Goal: Information Seeking & Learning: Learn about a topic

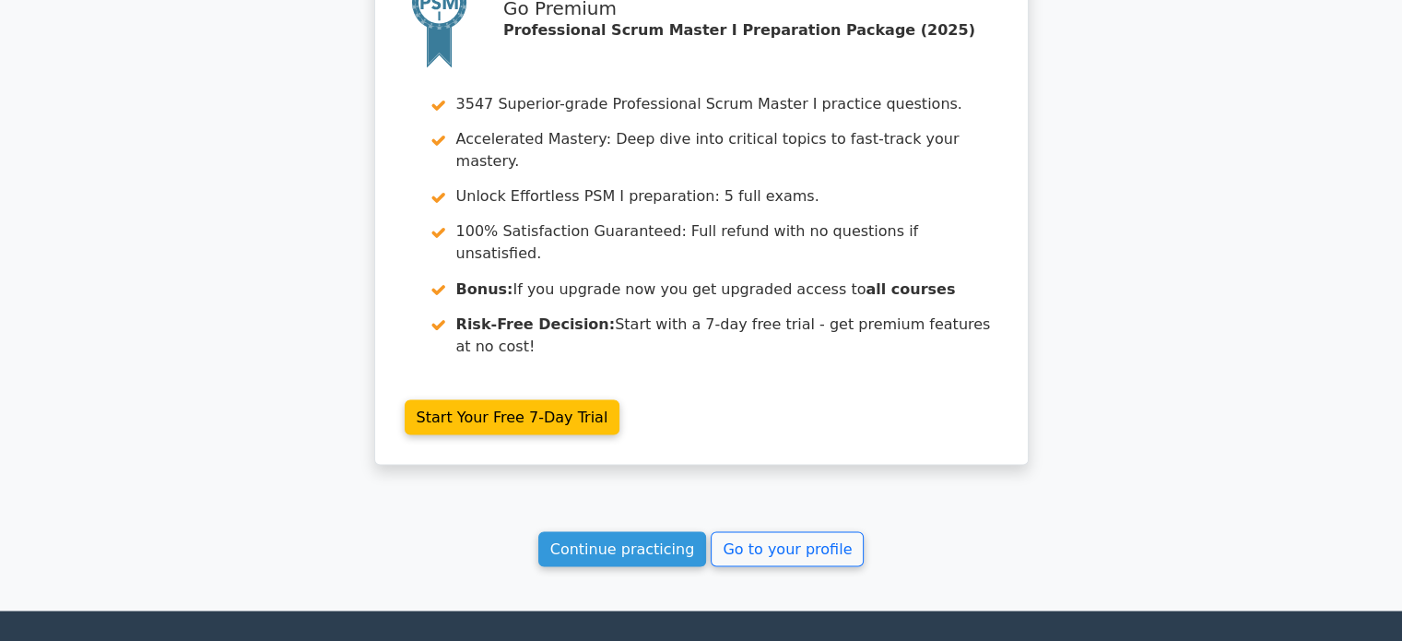
scroll to position [3243, 0]
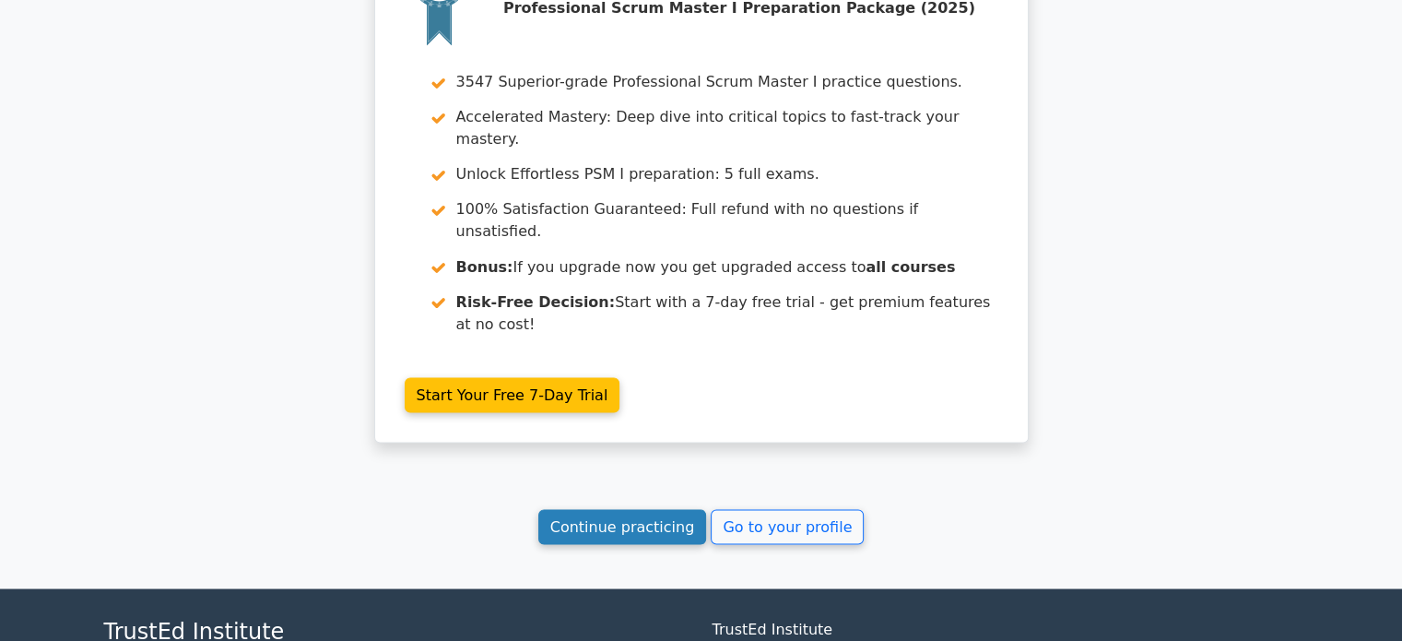
click at [639, 509] on link "Continue practicing" at bounding box center [622, 526] width 169 height 35
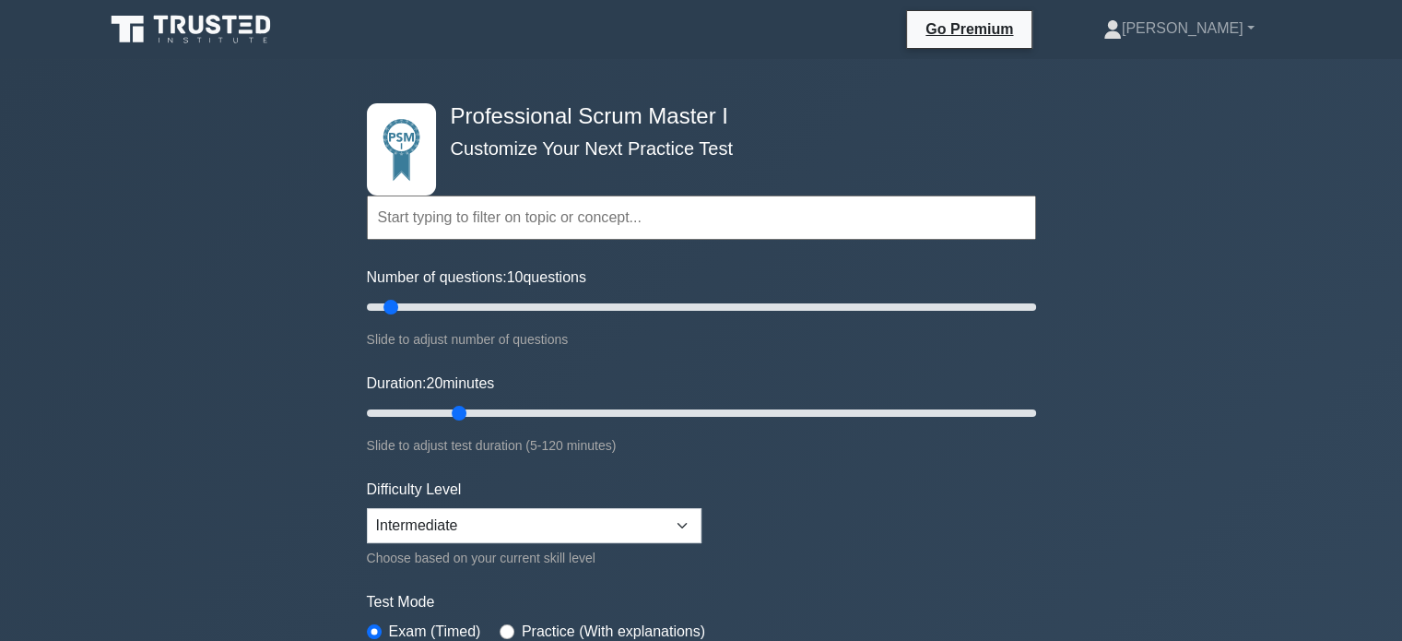
type input "20"
type input "25"
type input "10"
type input "25"
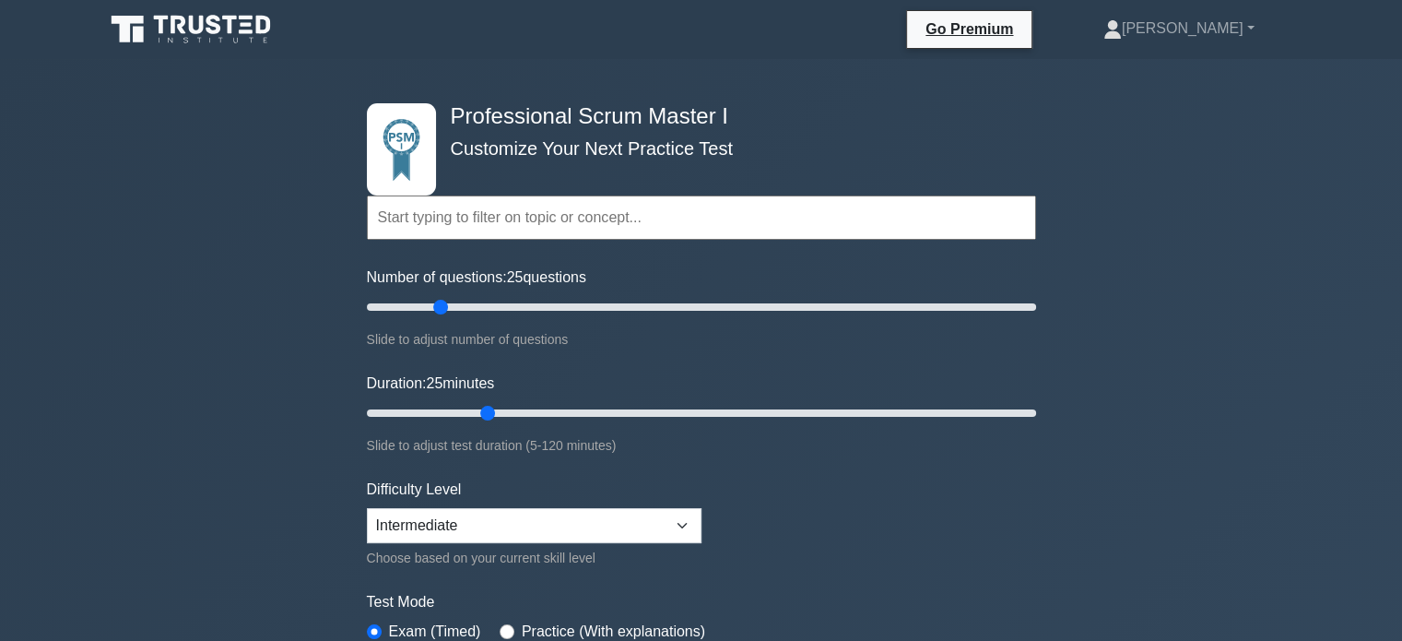
type input "25"
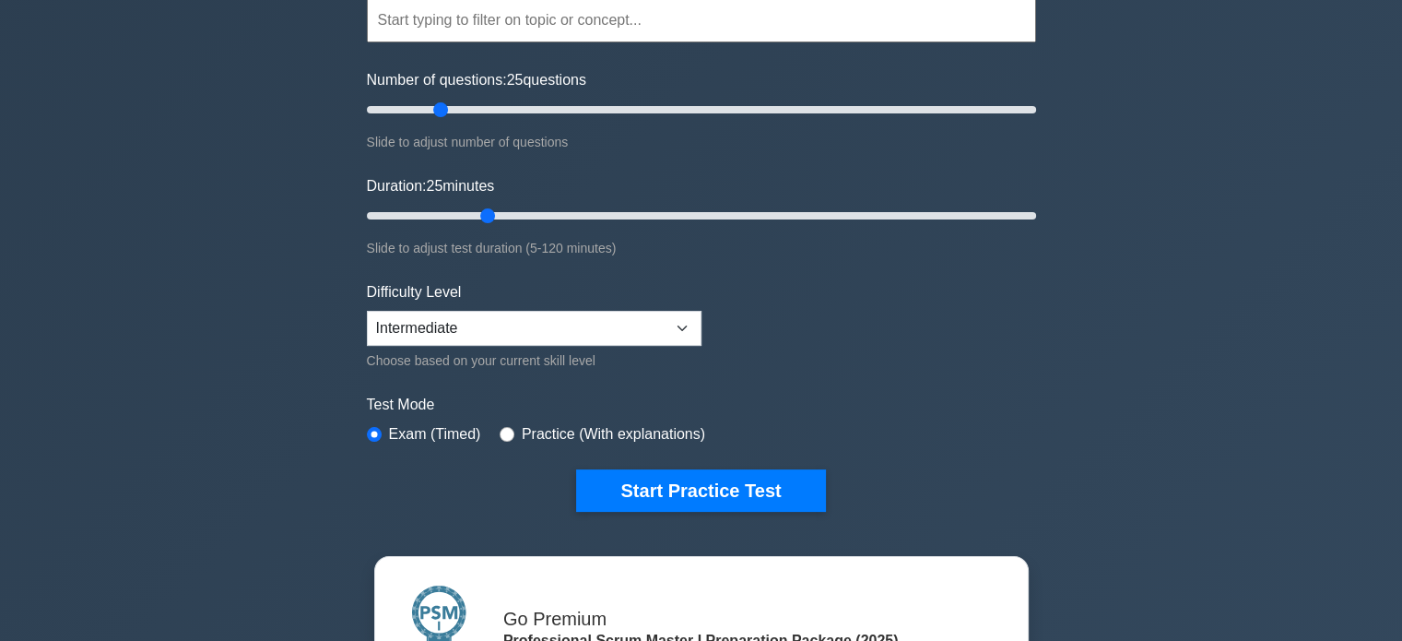
scroll to position [198, 0]
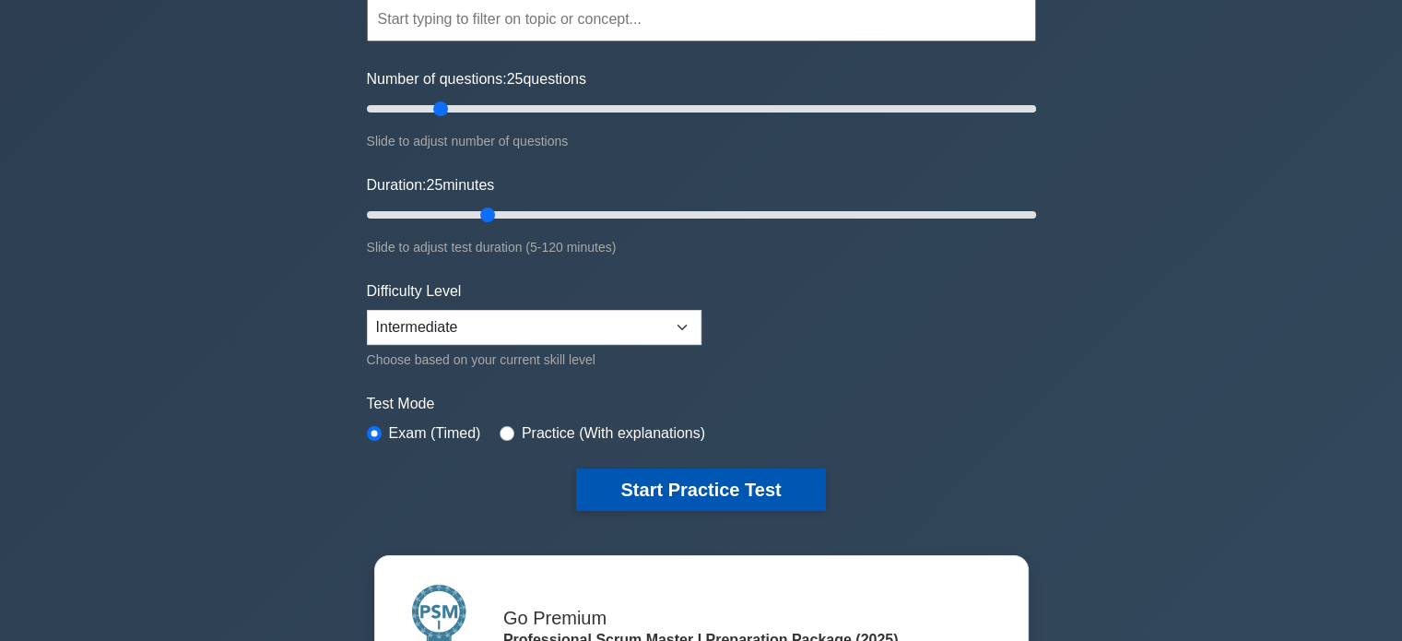
click at [760, 492] on button "Start Practice Test" at bounding box center [700, 489] width 249 height 42
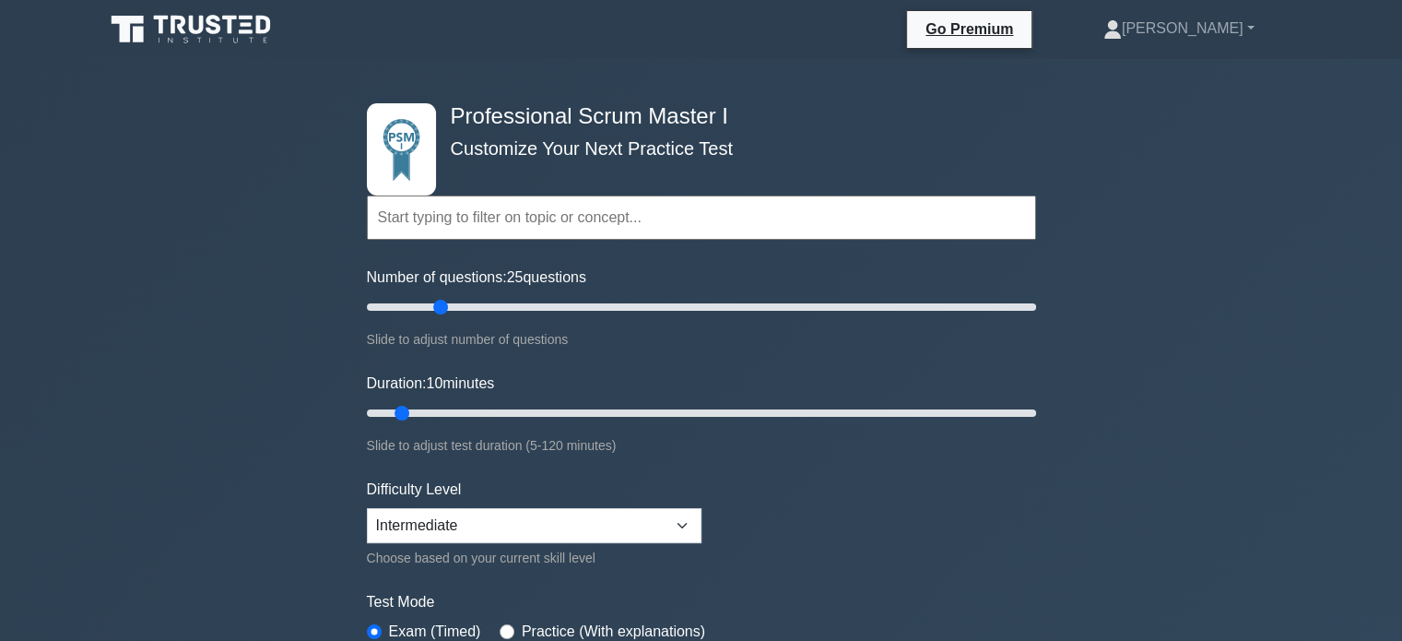
type input "25"
click at [20, 89] on div "Professional Scrum Master I Customize Your Next Practice Test Topics Scrum Fram…" at bounding box center [701, 645] width 1402 height 1172
click at [17, 79] on div "Professional Scrum Master I Customize Your Next Practice Test Topics Scrum Fram…" at bounding box center [701, 645] width 1402 height 1172
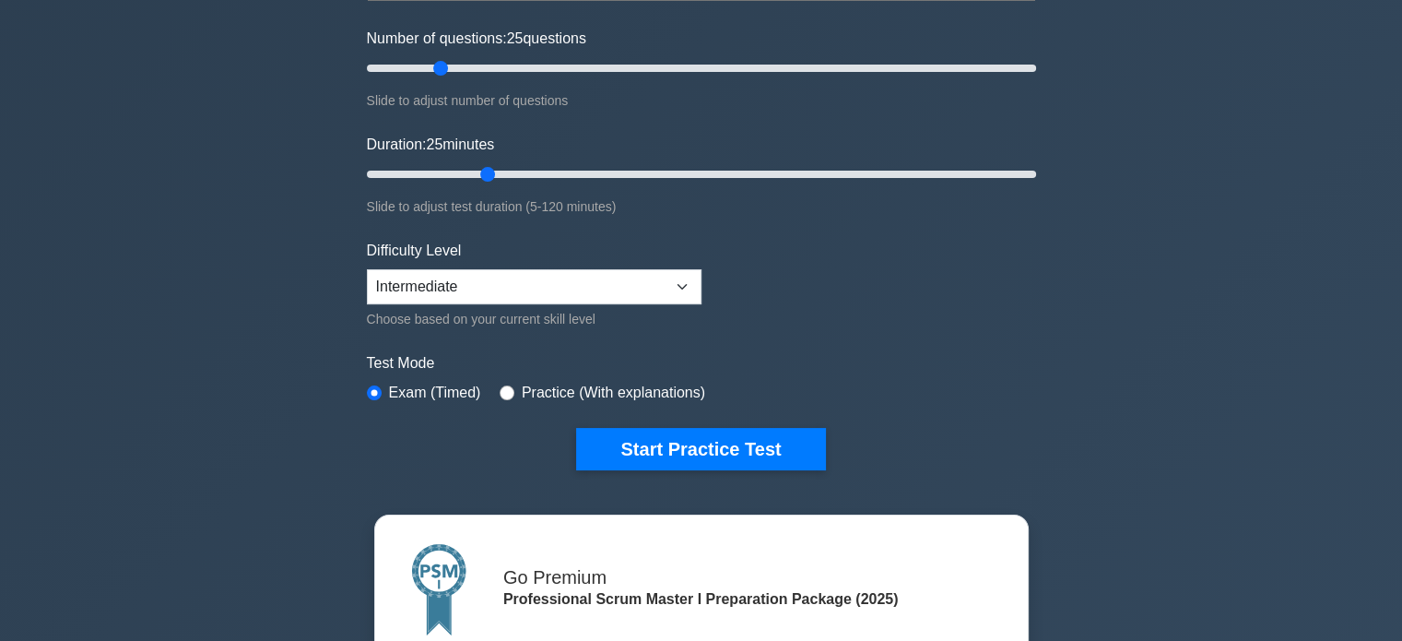
scroll to position [242, 0]
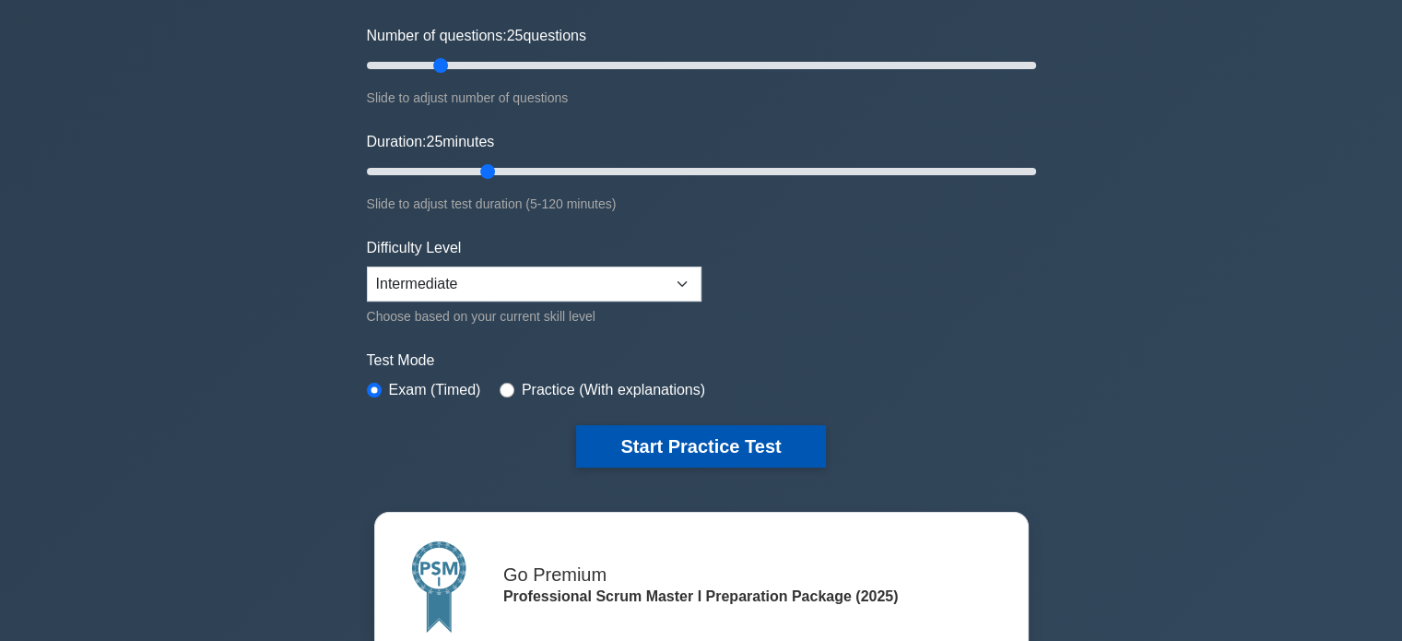
click at [765, 446] on button "Start Practice Test" at bounding box center [700, 446] width 249 height 42
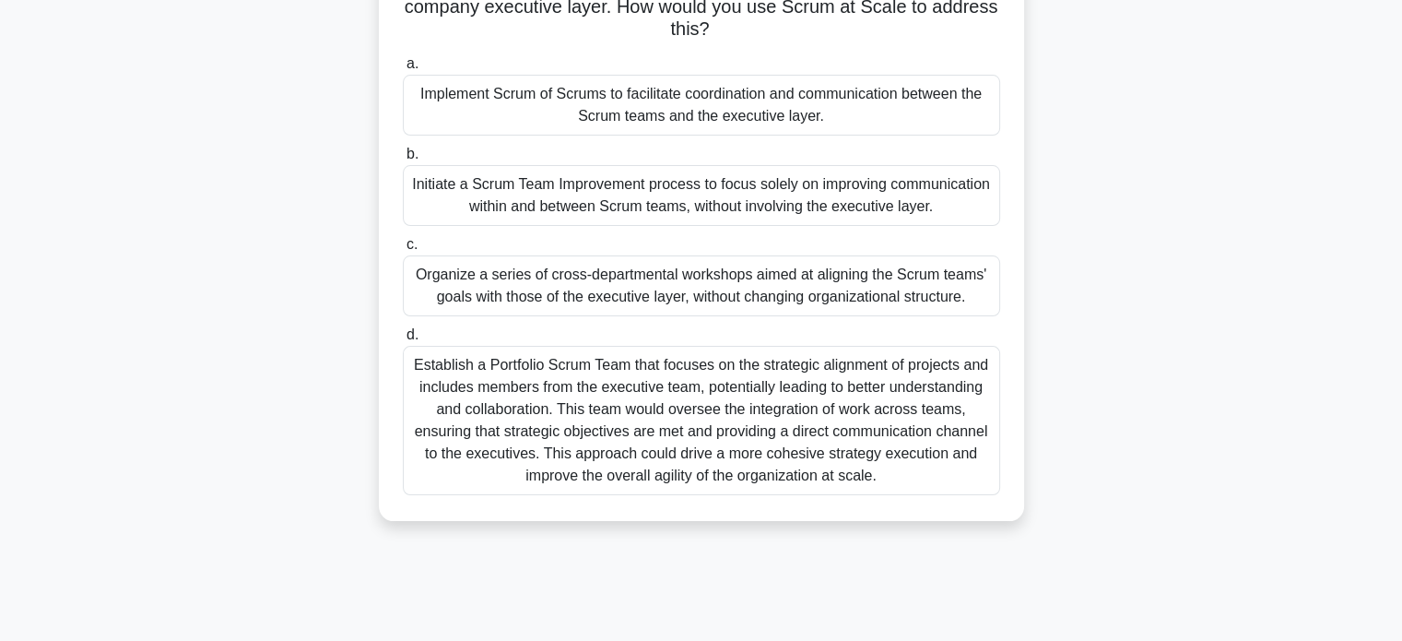
scroll to position [160, 0]
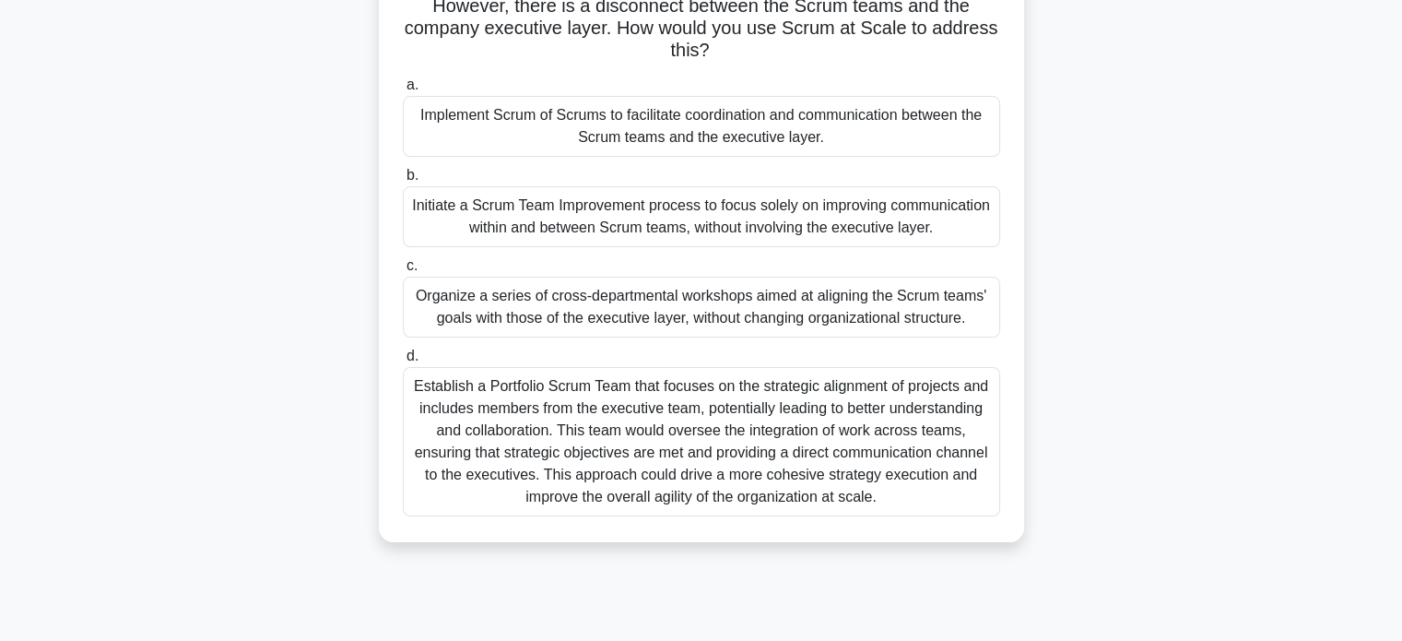
click at [946, 139] on div "Implement Scrum of Scrums to facilitate coordination and communication between …" at bounding box center [701, 126] width 597 height 61
click at [403, 91] on input "a. Implement Scrum of Scrums to facilitate coordination and communication betwe…" at bounding box center [403, 85] width 0 height 12
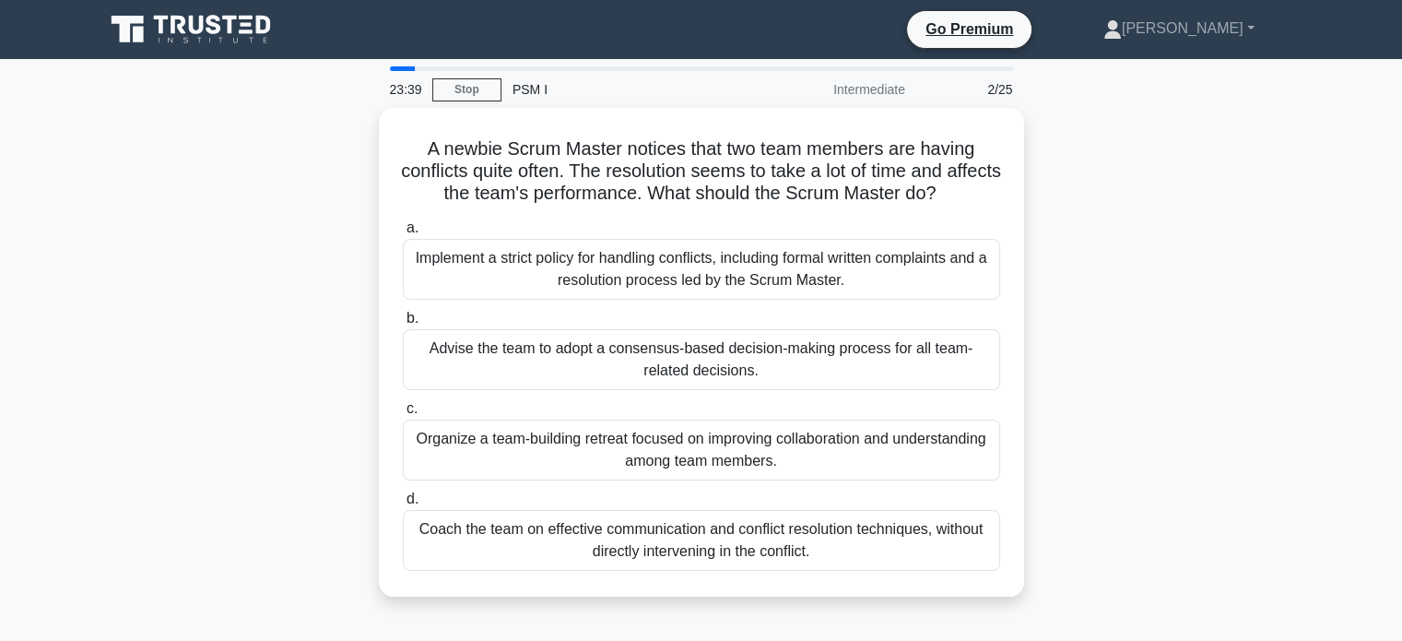
scroll to position [0, 0]
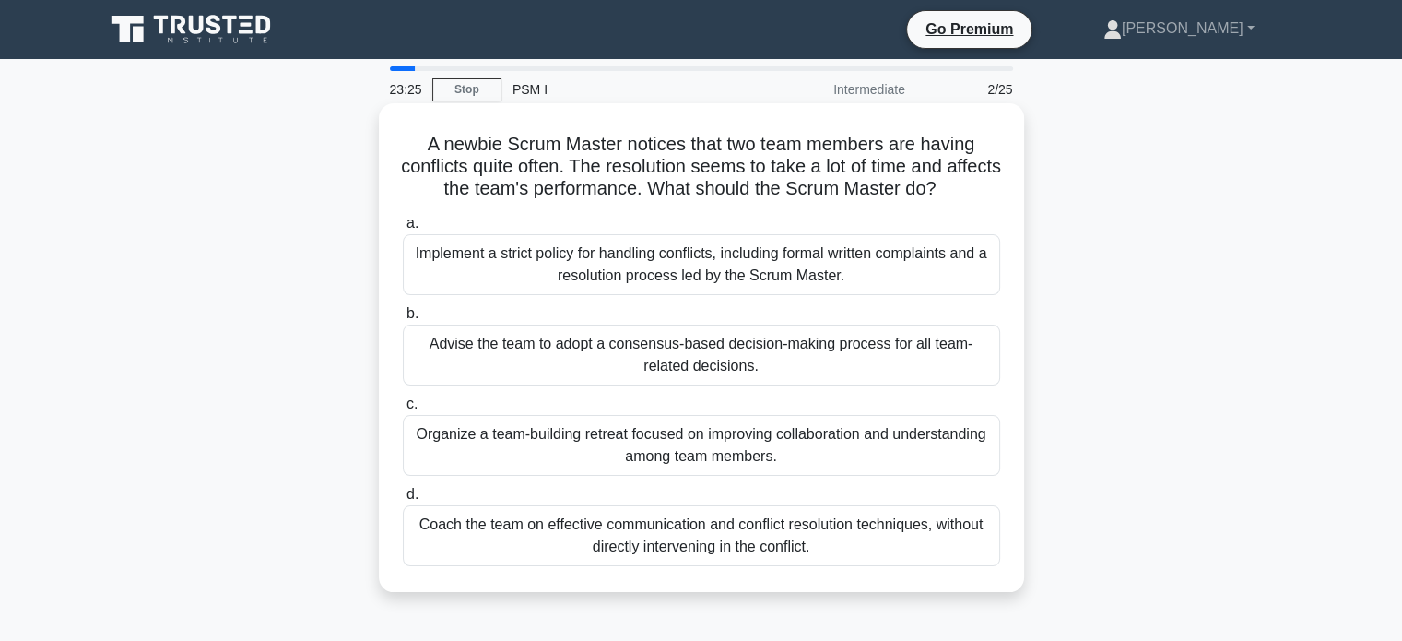
click at [958, 543] on div "Coach the team on effective communication and conflict resolution techniques, w…" at bounding box center [701, 535] width 597 height 61
click at [403, 501] on input "d. Coach the team on effective communication and conflict resolution techniques…" at bounding box center [403, 495] width 0 height 12
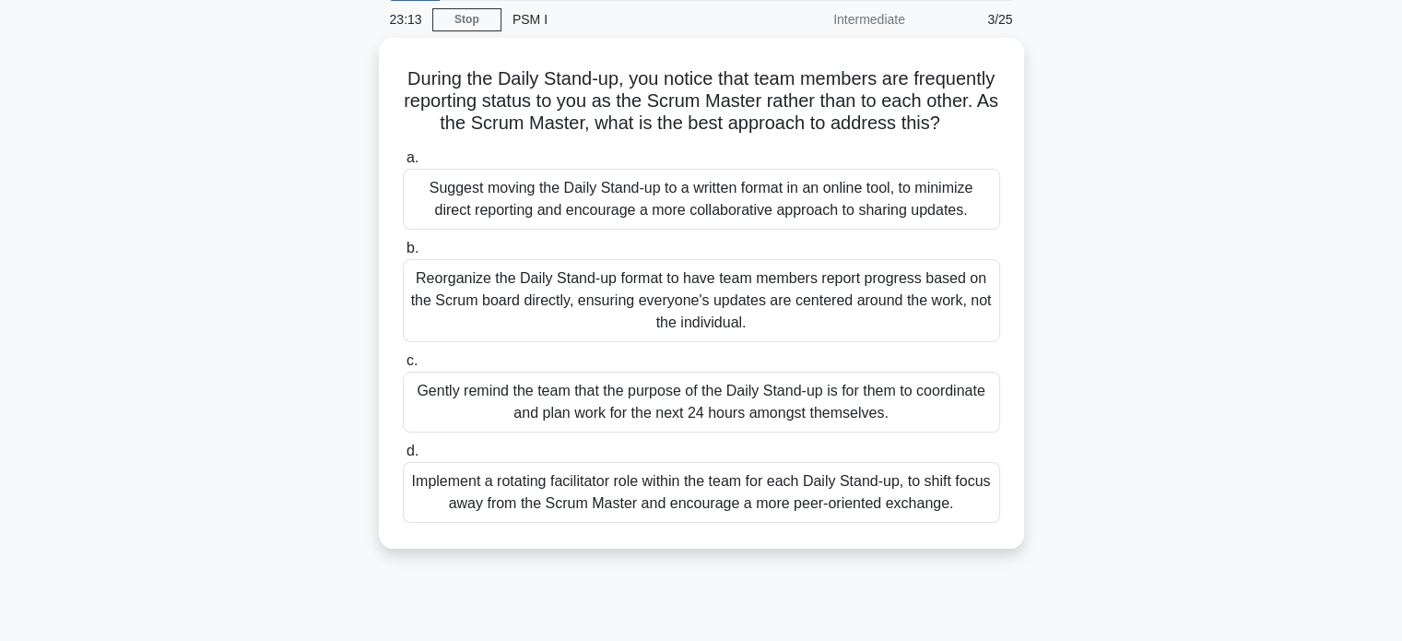
scroll to position [93, 0]
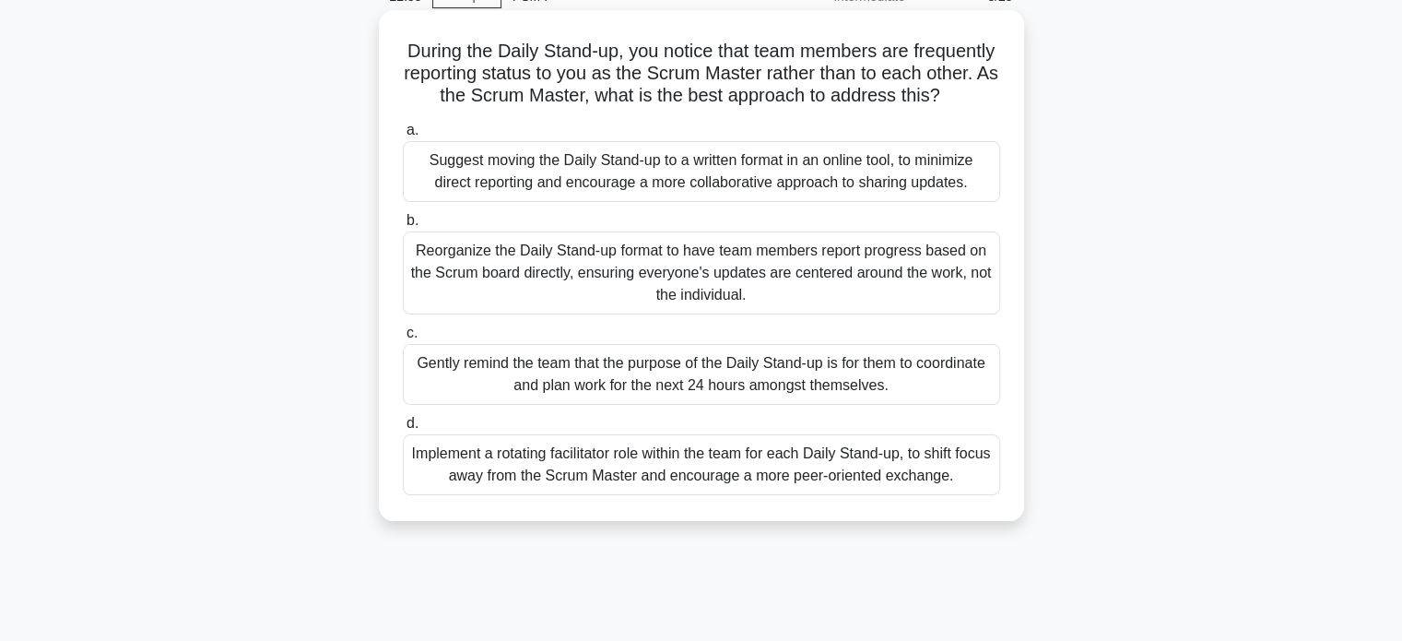
click at [911, 277] on div "Reorganize the Daily Stand-up format to have team members report progress based…" at bounding box center [701, 272] width 597 height 83
click at [403, 227] on input "b. Reorganize the Daily Stand-up format to have team members report progress ba…" at bounding box center [403, 221] width 0 height 12
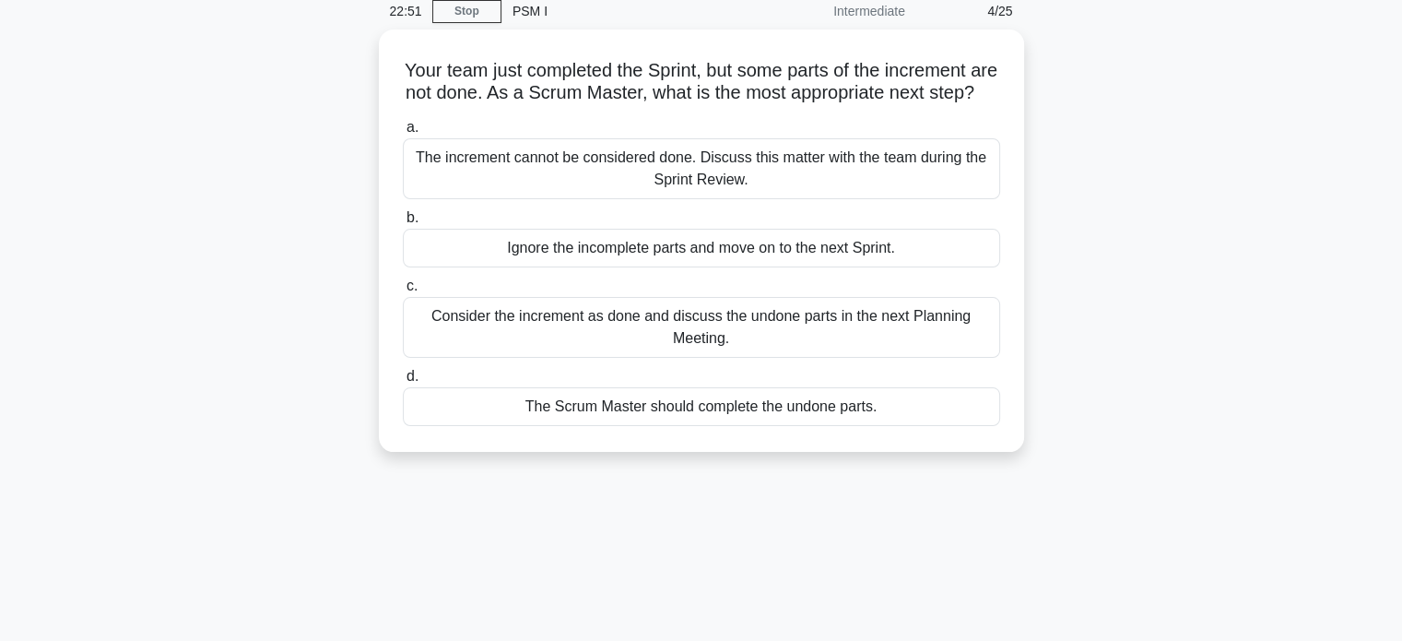
scroll to position [50, 0]
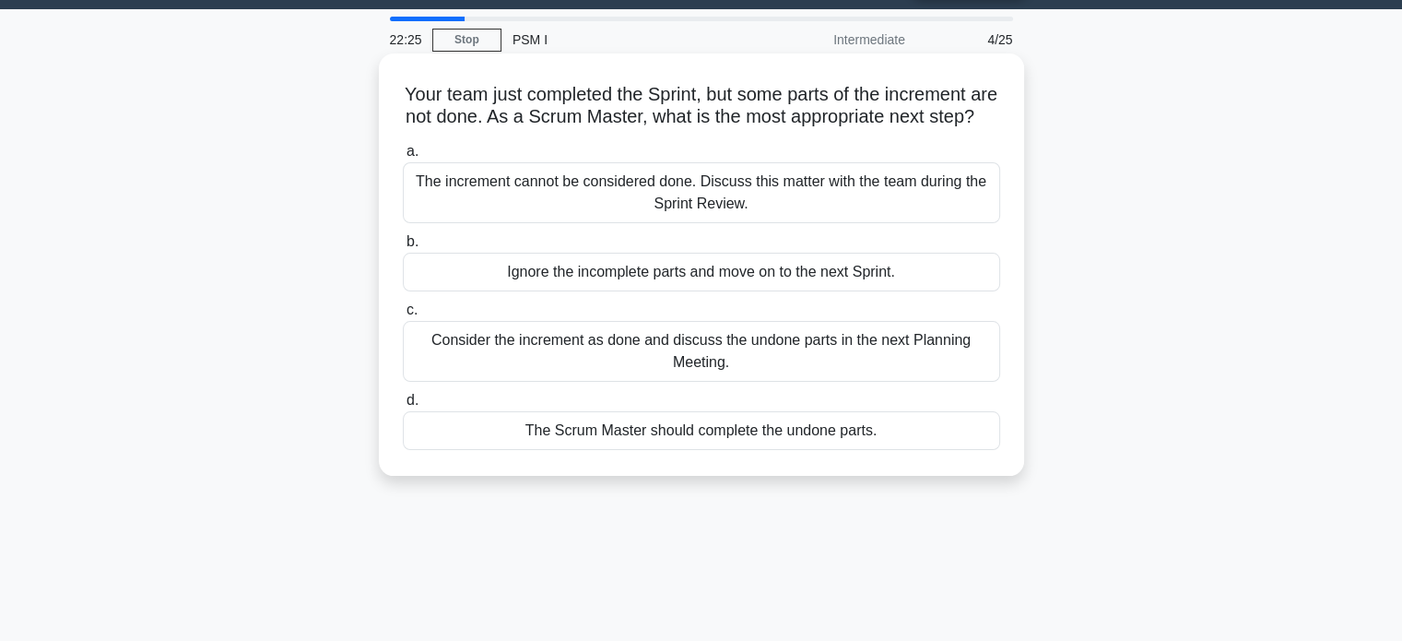
click at [933, 219] on div "The increment cannot be considered done. Discuss this matter with the team duri…" at bounding box center [701, 192] width 597 height 61
click at [403, 158] on input "a. The increment cannot be considered done. Discuss this matter with the team d…" at bounding box center [403, 152] width 0 height 12
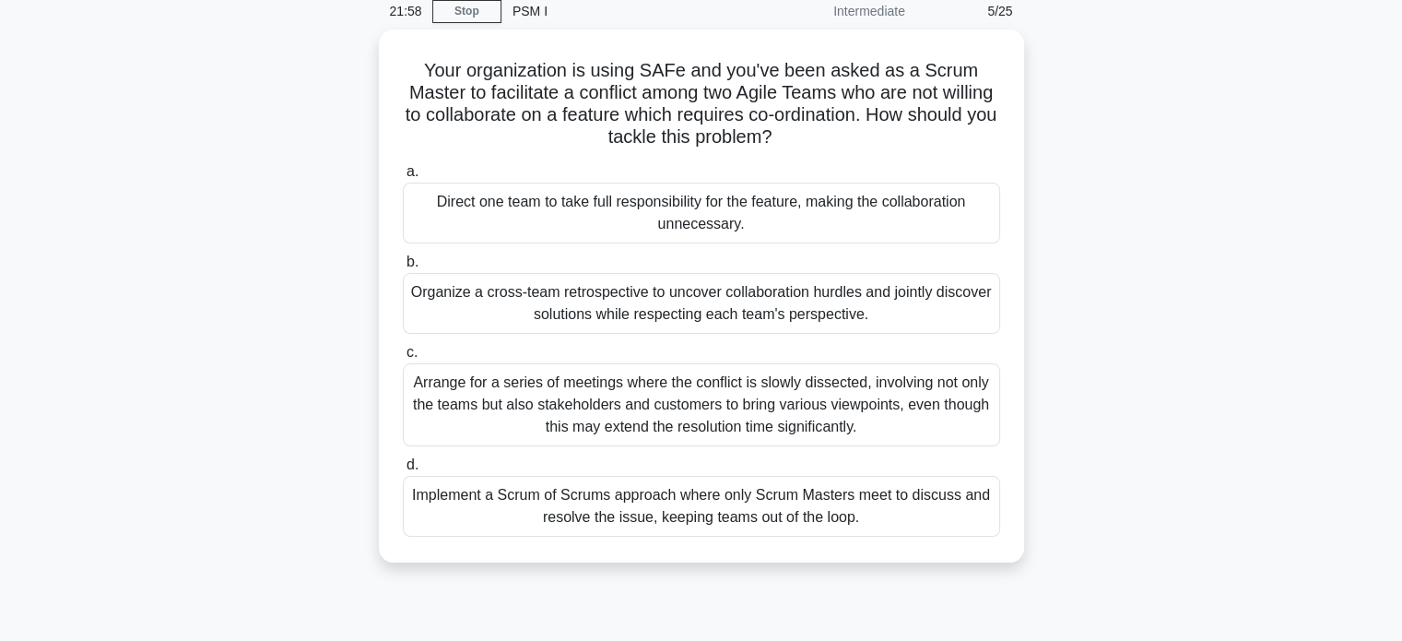
scroll to position [79, 0]
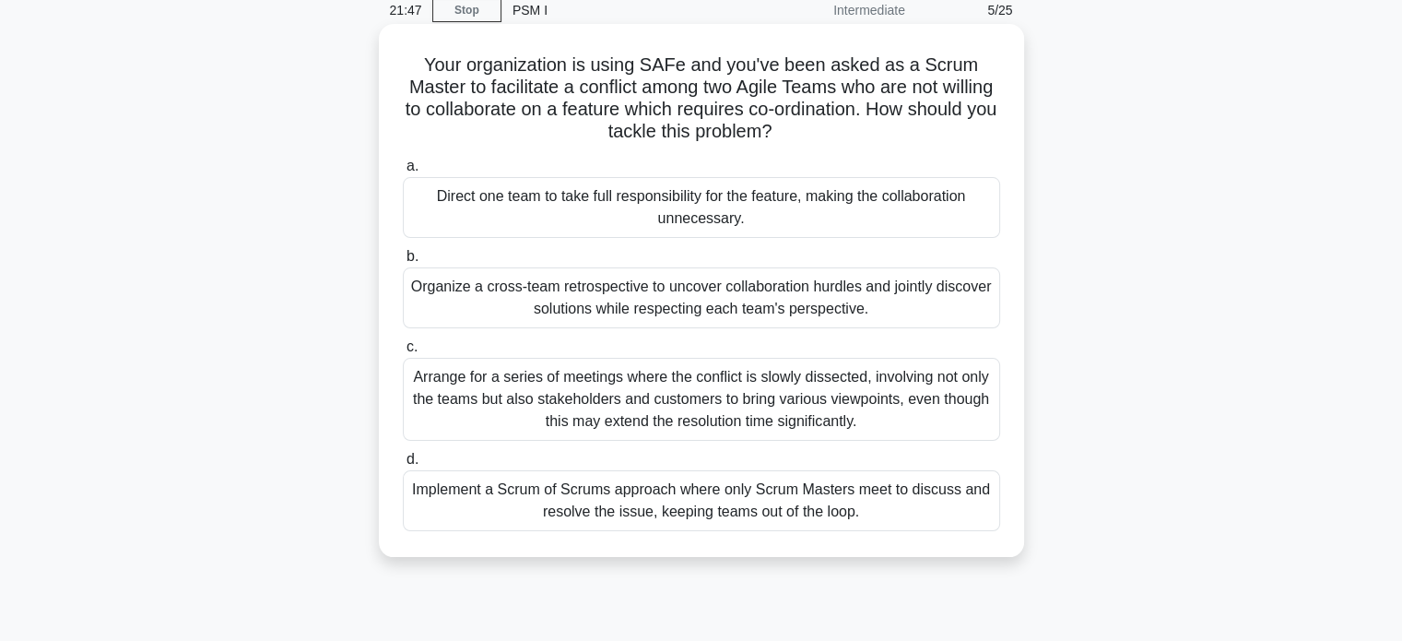
click at [915, 319] on div "Organize a cross-team retrospective to uncover collaboration hurdles and jointl…" at bounding box center [701, 297] width 597 height 61
click at [403, 263] on input "b. Organize a cross-team retrospective to uncover collaboration hurdles and joi…" at bounding box center [403, 257] width 0 height 12
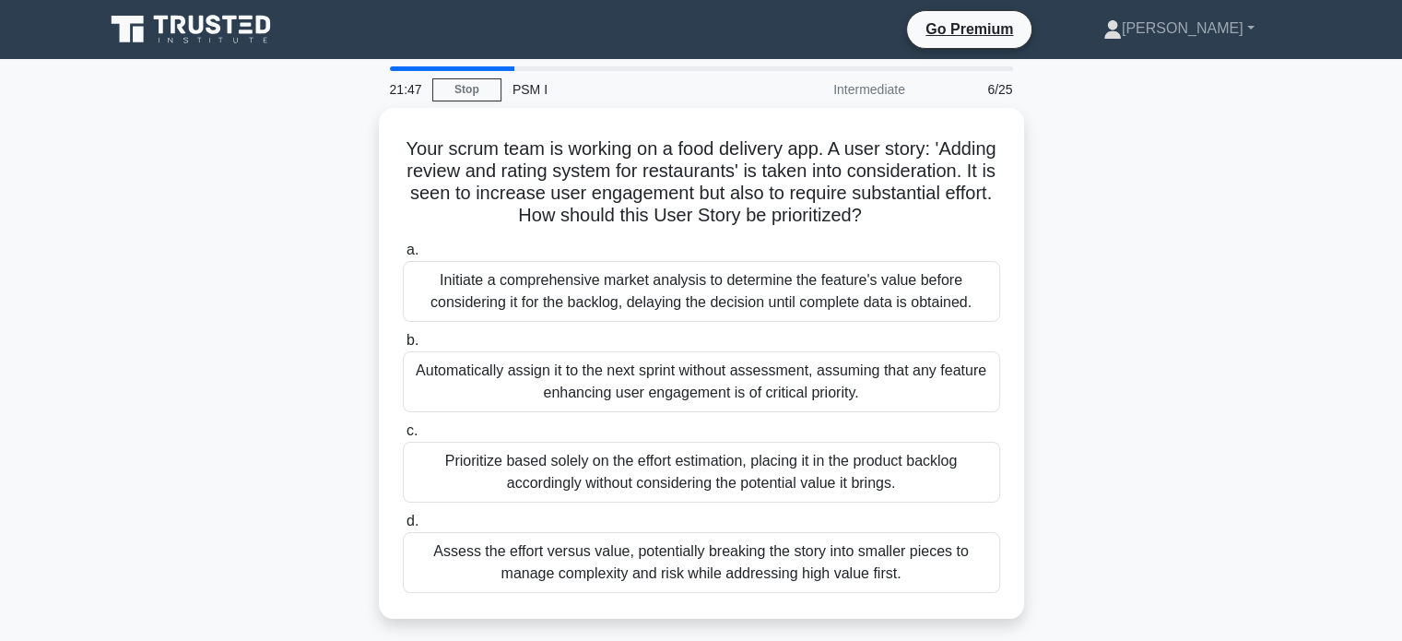
scroll to position [0, 0]
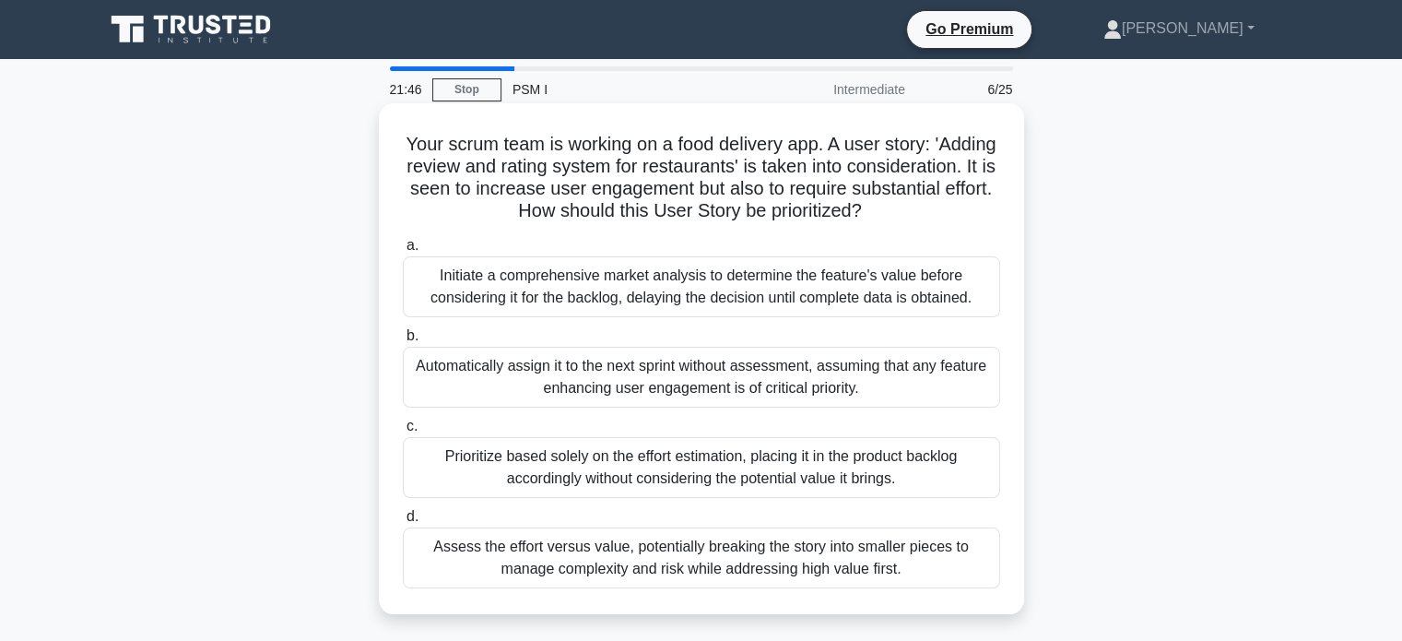
click at [903, 377] on div "Automatically assign it to the next sprint without assessment, assuming that an…" at bounding box center [701, 377] width 597 height 61
click at [403, 342] on input "b. Automatically assign it to the next sprint without assessment, assuming that…" at bounding box center [403, 336] width 0 height 12
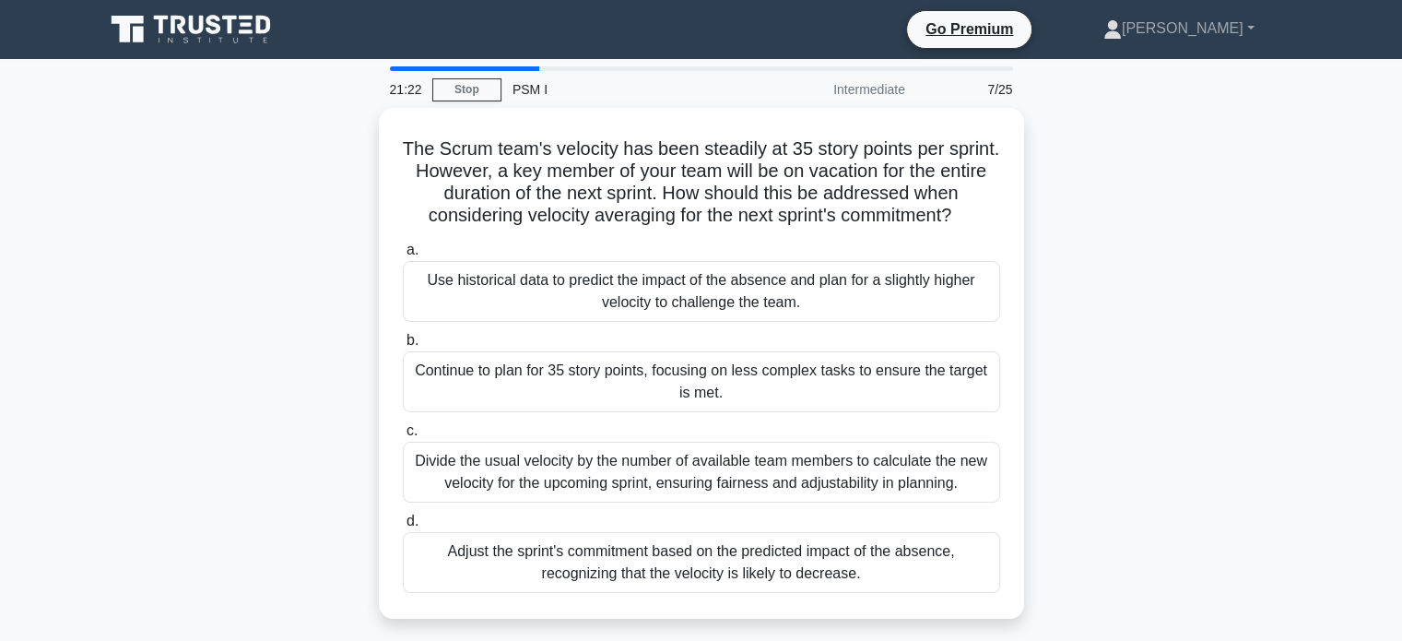
click at [913, 465] on div "Divide the usual velocity by the number of available team members to calculate …" at bounding box center [701, 472] width 597 height 61
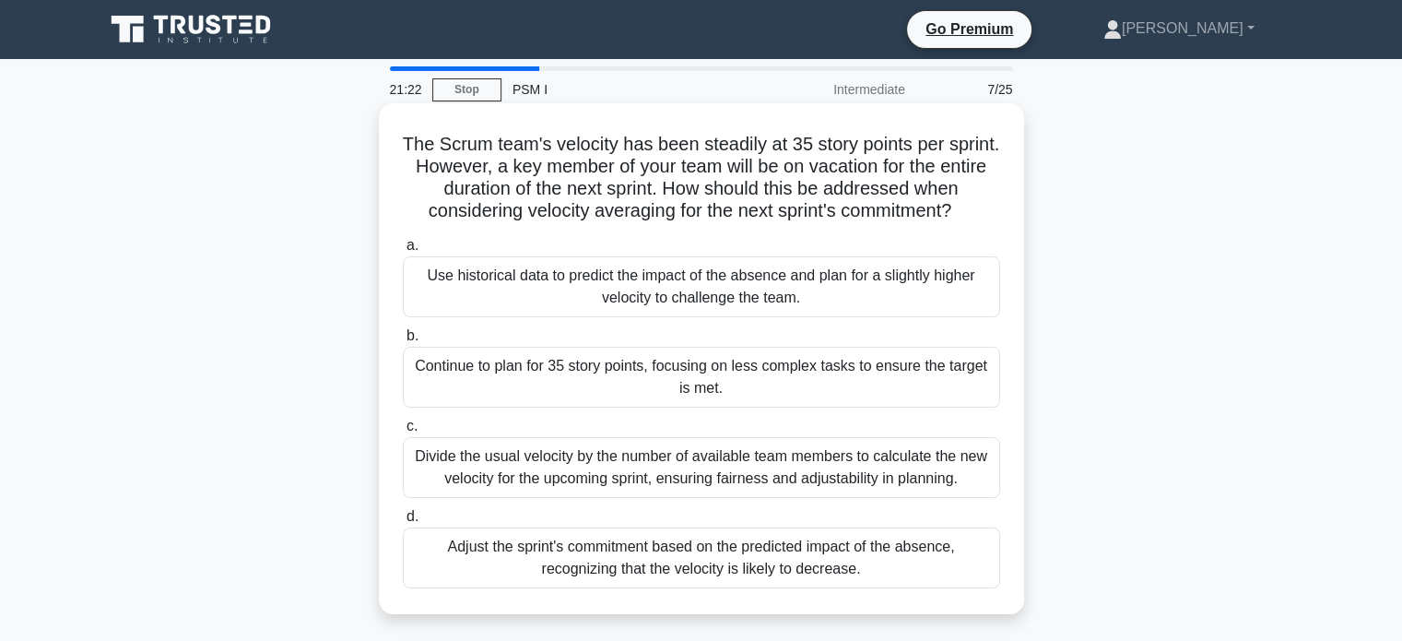
click at [403, 432] on input "c. Divide the usual velocity by the number of available team members to calcula…" at bounding box center [403, 426] width 0 height 12
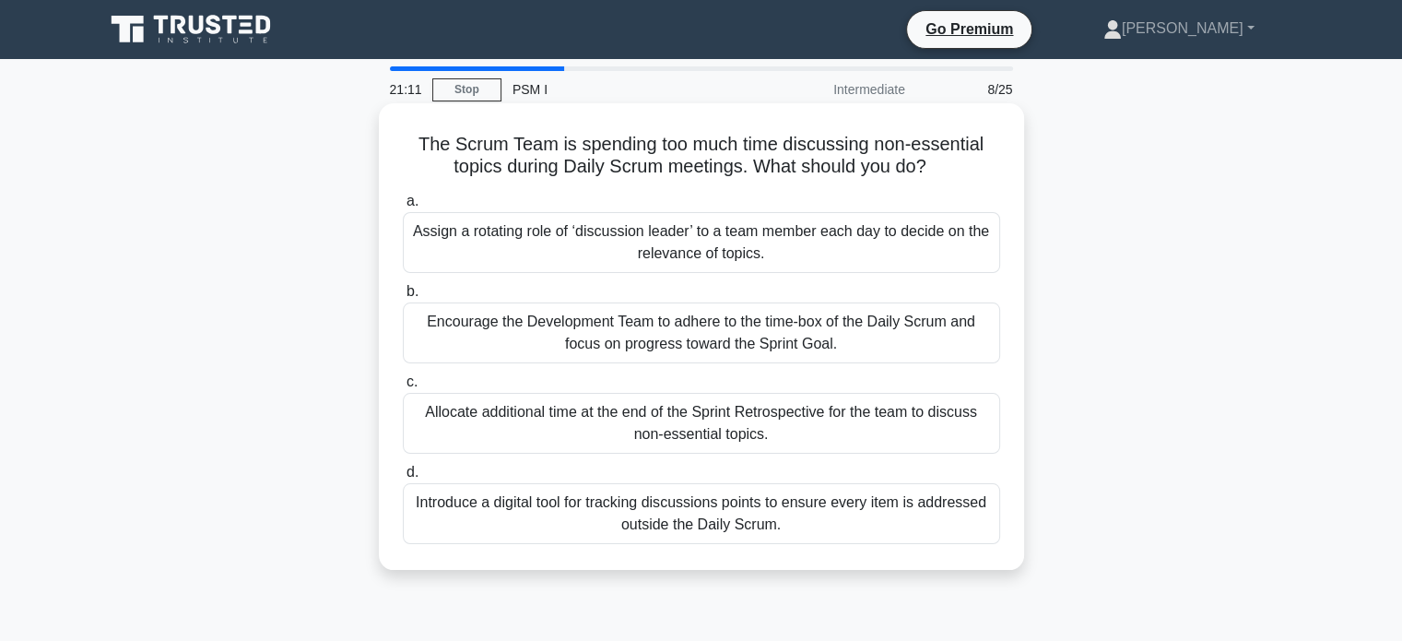
click at [915, 337] on div "Encourage the Development Team to adhere to the time-box of the Daily Scrum and…" at bounding box center [701, 332] width 597 height 61
click at [403, 298] on input "b. Encourage the Development Team to adhere to the time-box of the Daily Scrum …" at bounding box center [403, 292] width 0 height 12
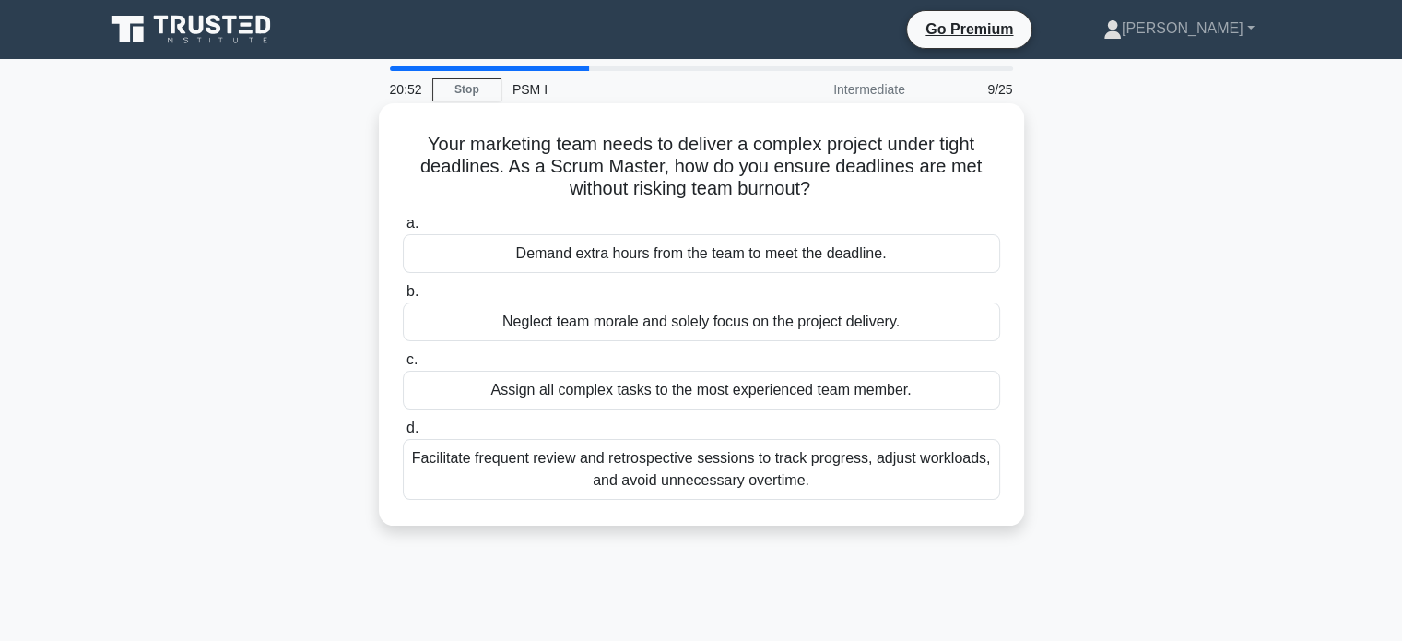
click at [817, 477] on div "Facilitate frequent review and retrospective sessions to track progress, adjust…" at bounding box center [701, 469] width 597 height 61
click at [403, 434] on input "d. Facilitate frequent review and retrospective sessions to track progress, adj…" at bounding box center [403, 428] width 0 height 12
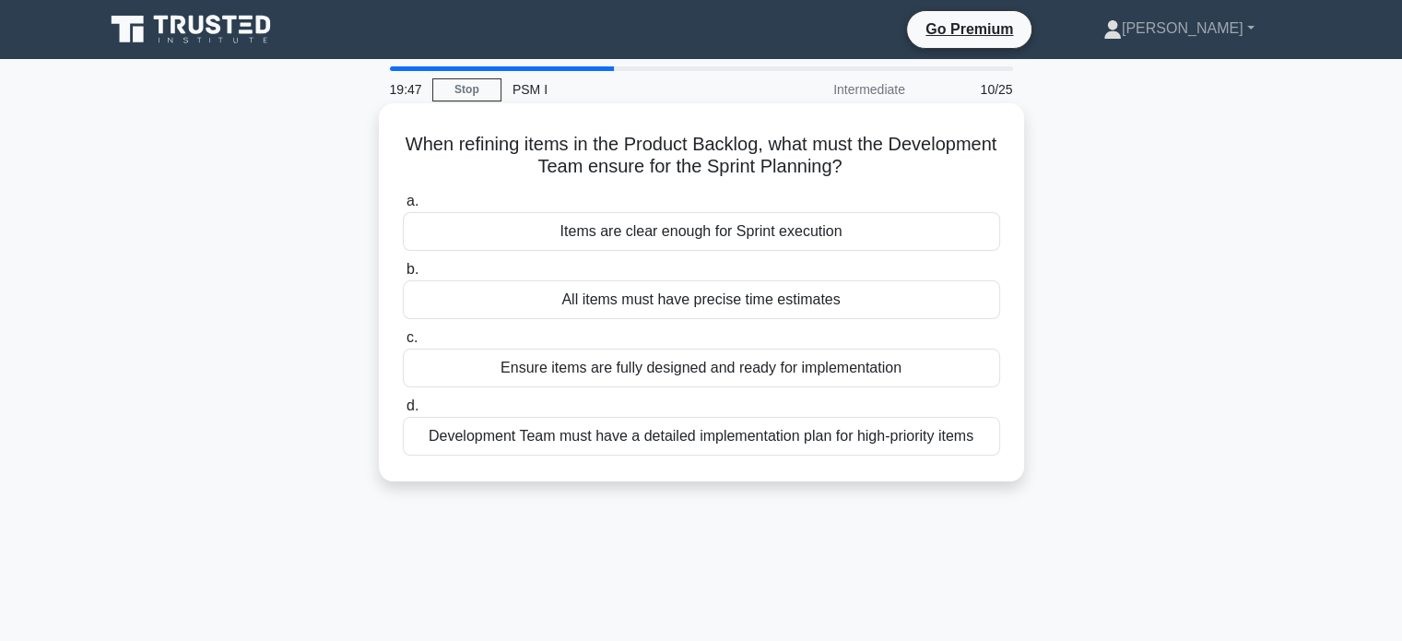
click at [844, 246] on div "Items are clear enough for Sprint execution" at bounding box center [701, 231] width 597 height 39
click at [403, 207] on input "a. Items are clear enough for Sprint execution" at bounding box center [403, 201] width 0 height 12
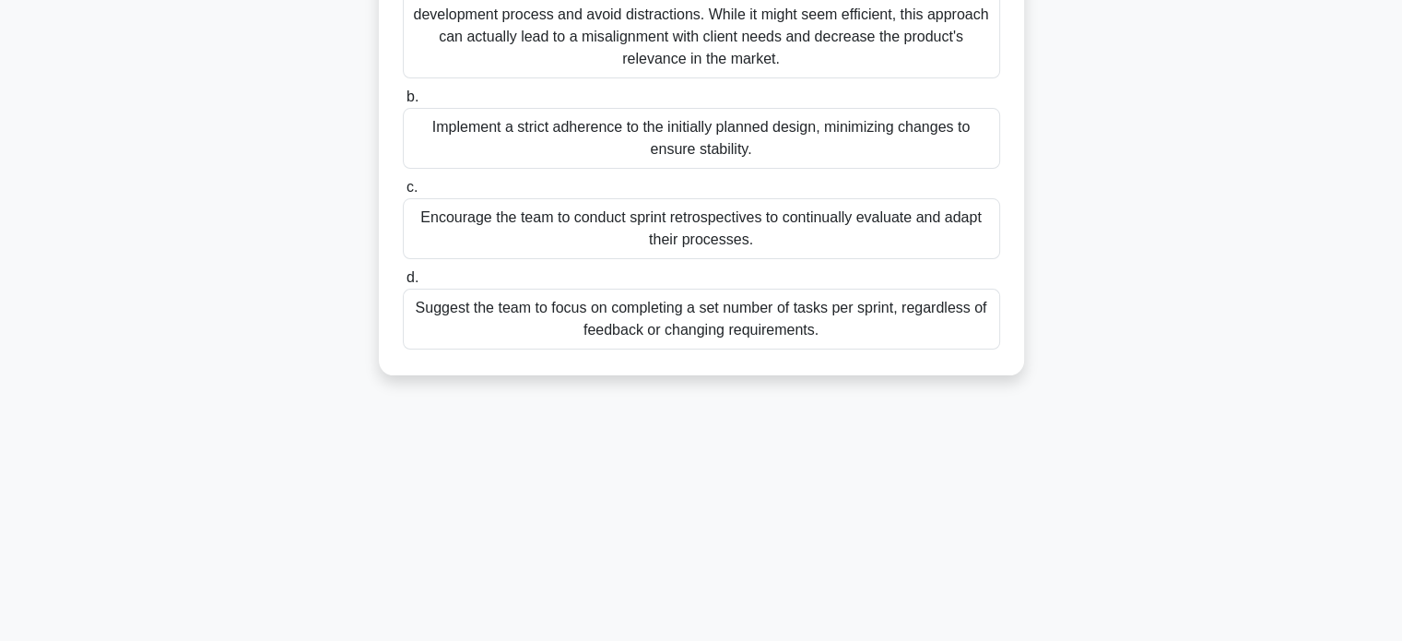
click at [923, 317] on div "Suggest the team to focus on completing a set number of tasks per sprint, regar…" at bounding box center [701, 319] width 597 height 61
click at [403, 284] on input "d. Suggest the team to focus on completing a set number of tasks per sprint, re…" at bounding box center [403, 278] width 0 height 12
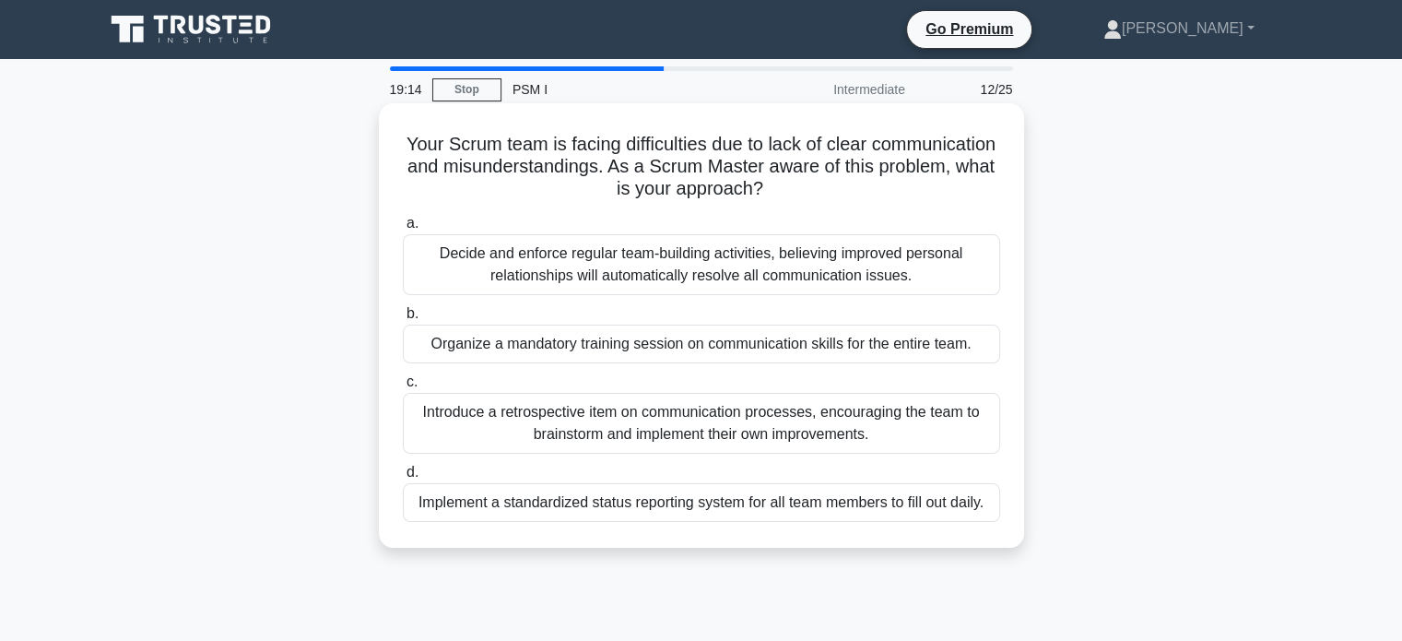
click at [763, 294] on div "Decide and enforce regular team-building activities, believing improved persona…" at bounding box center [701, 264] width 597 height 61
click at [403, 230] on input "a. Decide and enforce regular team-building activities, believing improved pers…" at bounding box center [403, 224] width 0 height 12
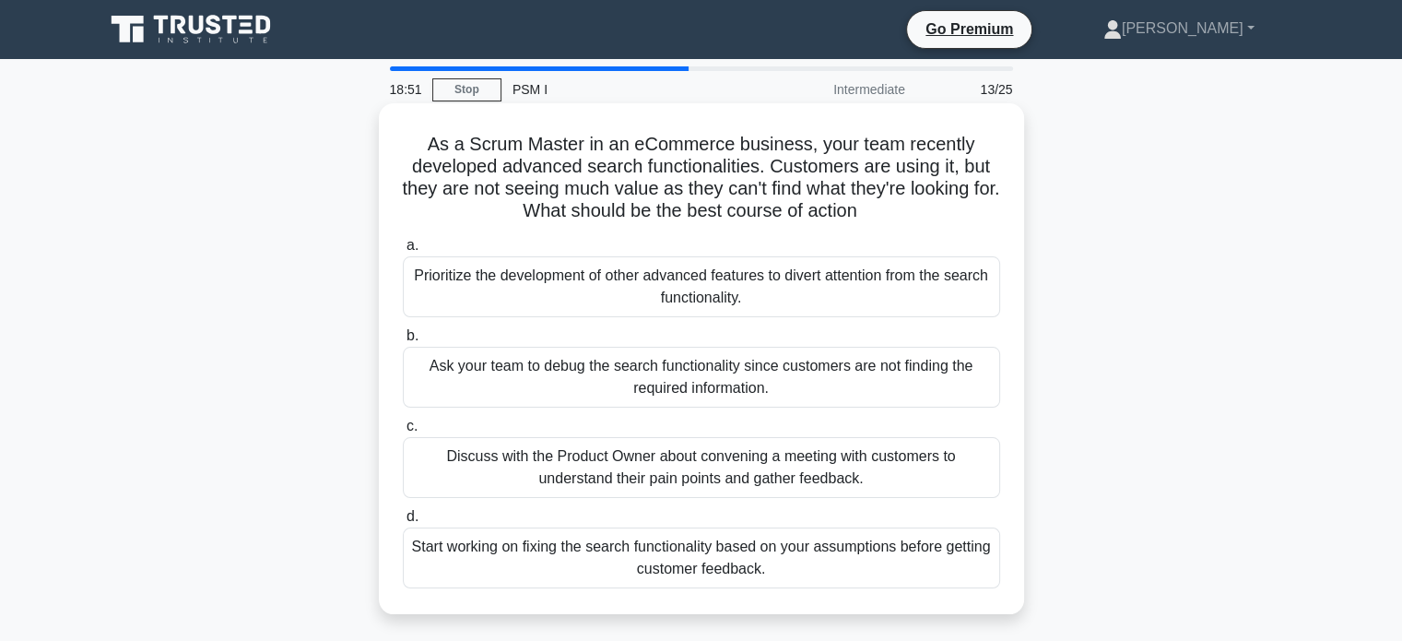
click at [854, 473] on div "Discuss with the Product Owner about convening a meeting with customers to unde…" at bounding box center [701, 467] width 597 height 61
click at [403, 432] on input "c. Discuss with the Product Owner about convening a meeting with customers to u…" at bounding box center [403, 426] width 0 height 12
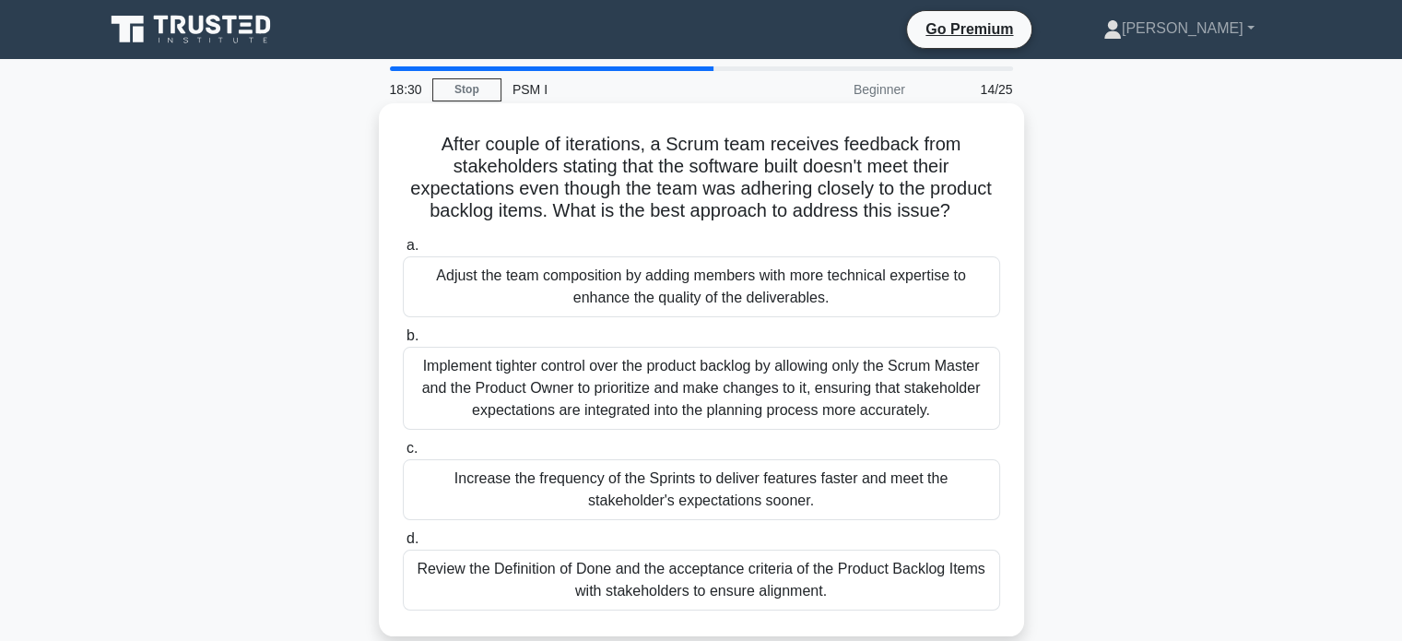
click at [952, 389] on div "Implement tighter control over the product backlog by allowing only the Scrum M…" at bounding box center [701, 388] width 597 height 83
click at [403, 342] on input "b. Implement tighter control over the product backlog by allowing only the Scru…" at bounding box center [403, 336] width 0 height 12
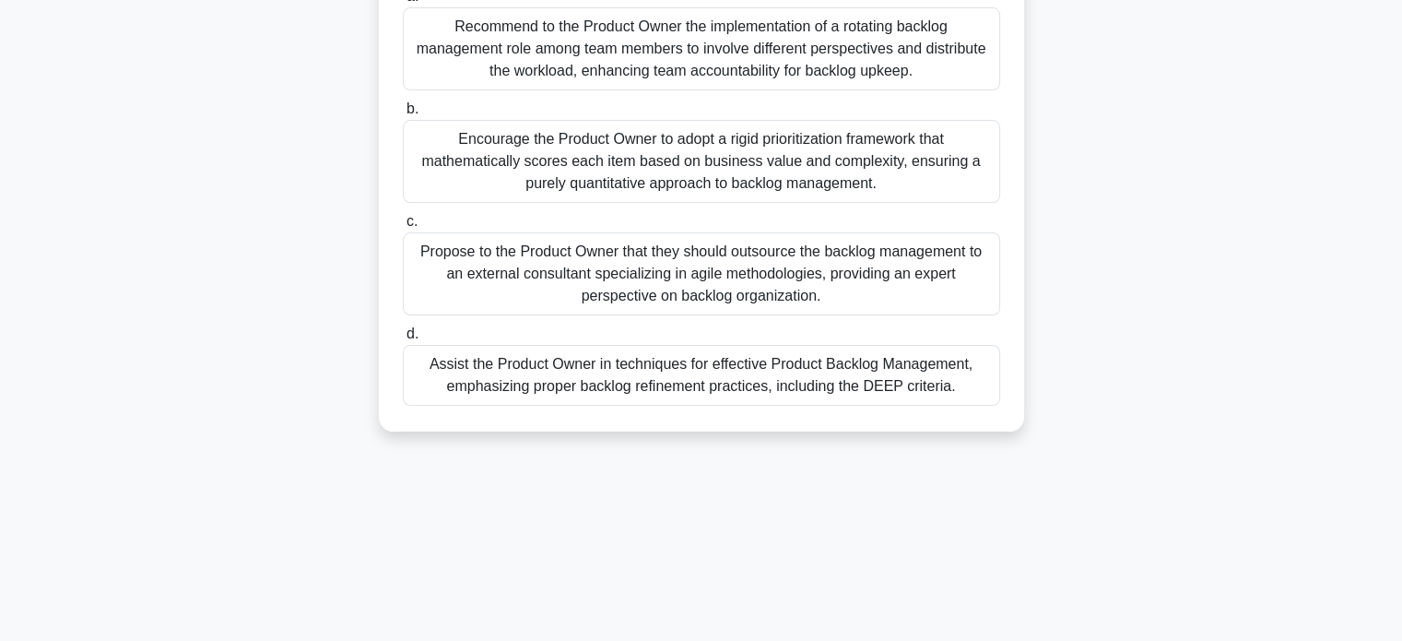
click at [800, 266] on div "Propose to the Product Owner that they should outsource the backlog management …" at bounding box center [701, 273] width 597 height 83
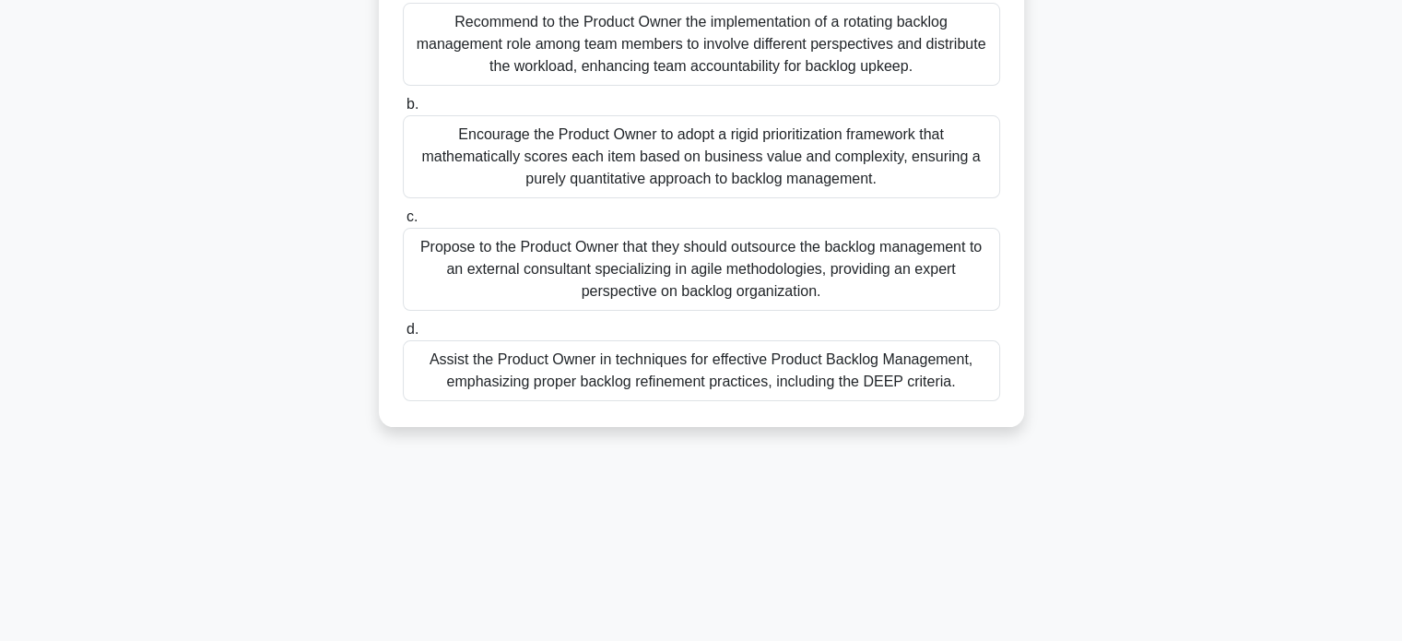
click at [403, 223] on input "c. Propose to the Product Owner that they should outsource the backlog manageme…" at bounding box center [403, 217] width 0 height 12
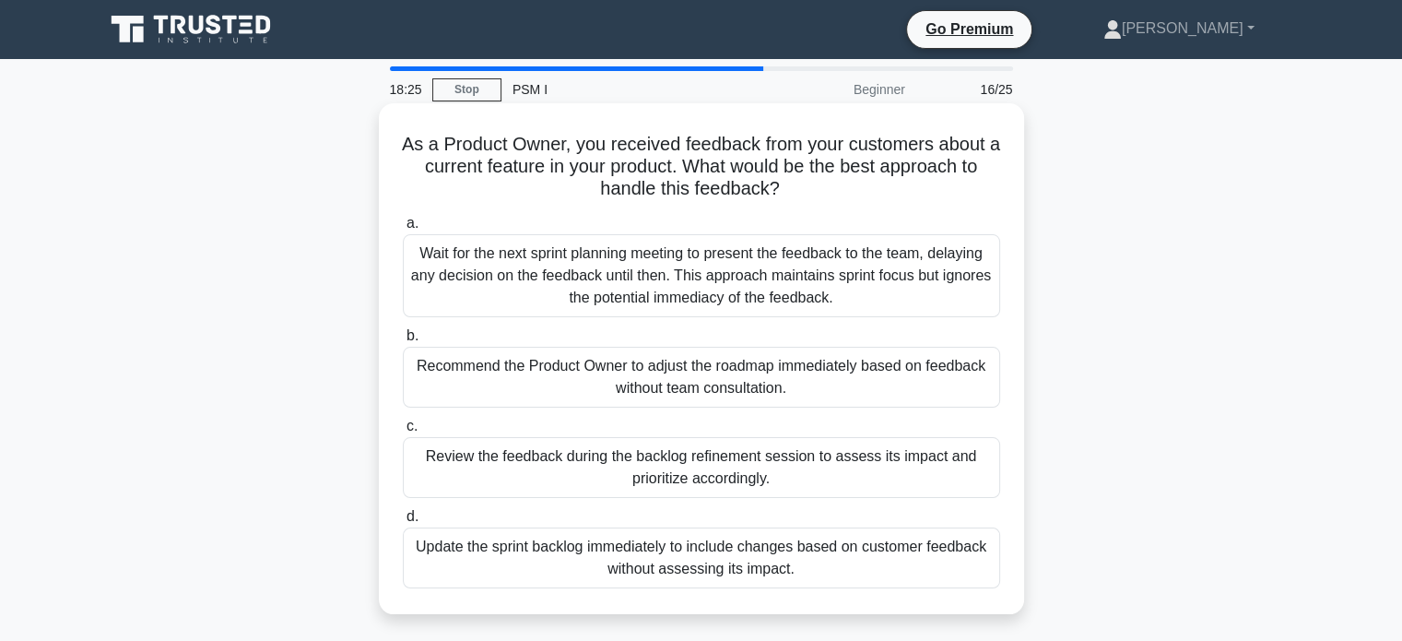
click at [843, 272] on div "Wait for the next sprint planning meeting to present the feedback to the team, …" at bounding box center [701, 275] width 597 height 83
click at [403, 230] on input "a. Wait for the next sprint planning meeting to present the feedback to the tea…" at bounding box center [403, 224] width 0 height 12
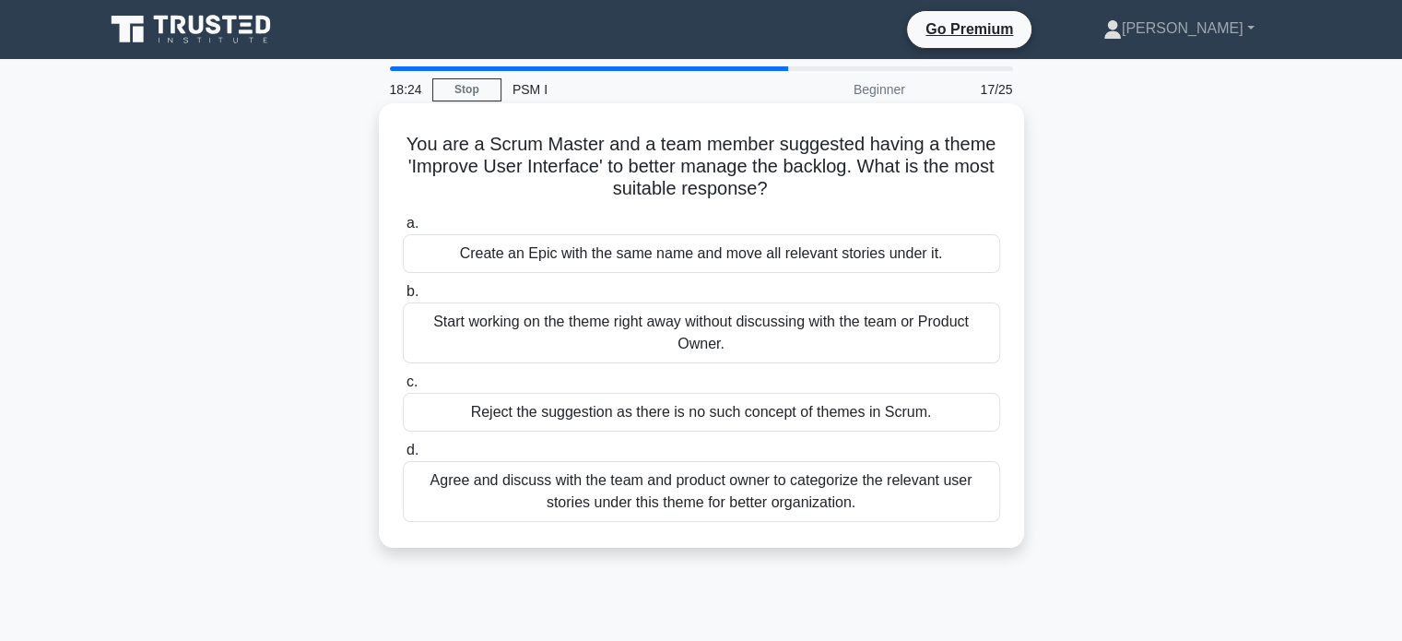
click at [868, 512] on div "Agree and discuss with the team and product owner to categorize the relevant us…" at bounding box center [701, 491] width 597 height 61
click at [403, 456] on input "d. Agree and discuss with the team and product owner to categorize the relevant…" at bounding box center [403, 450] width 0 height 12
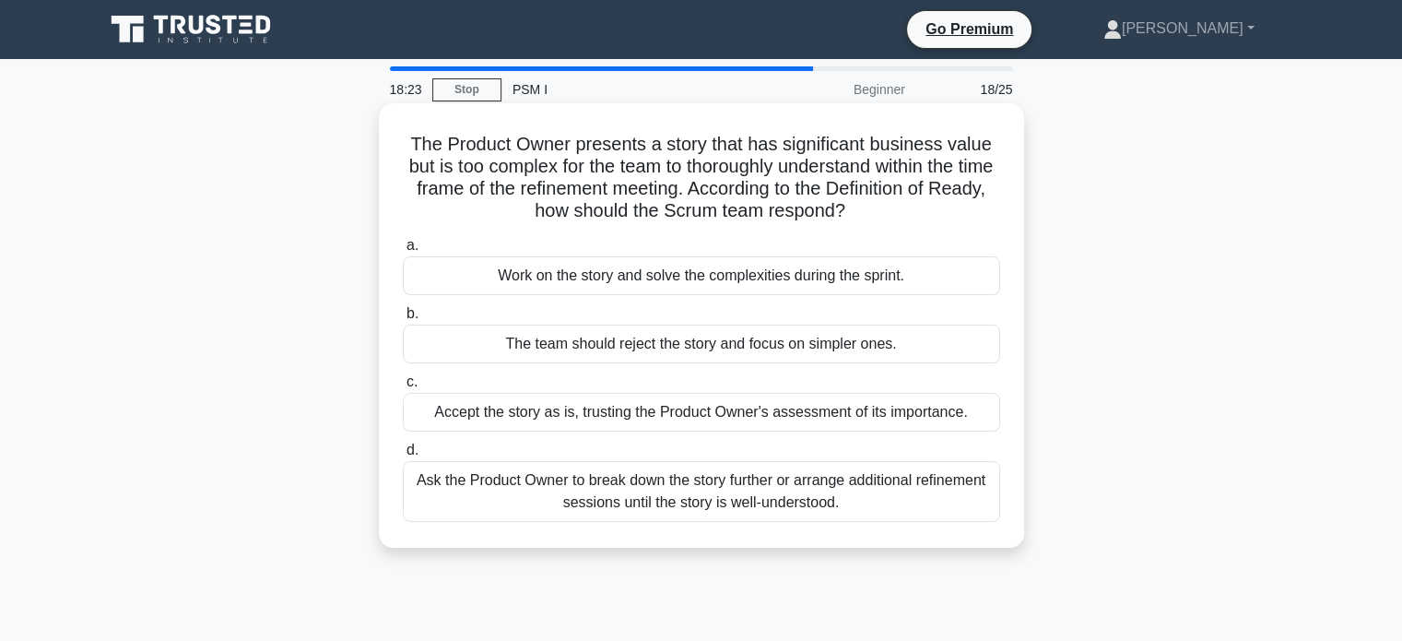
click at [844, 506] on div "Ask the Product Owner to break down the story further or arrange additional ref…" at bounding box center [701, 491] width 597 height 61
click at [403, 456] on input "d. Ask the Product Owner to break down the story further or arrange additional …" at bounding box center [403, 450] width 0 height 12
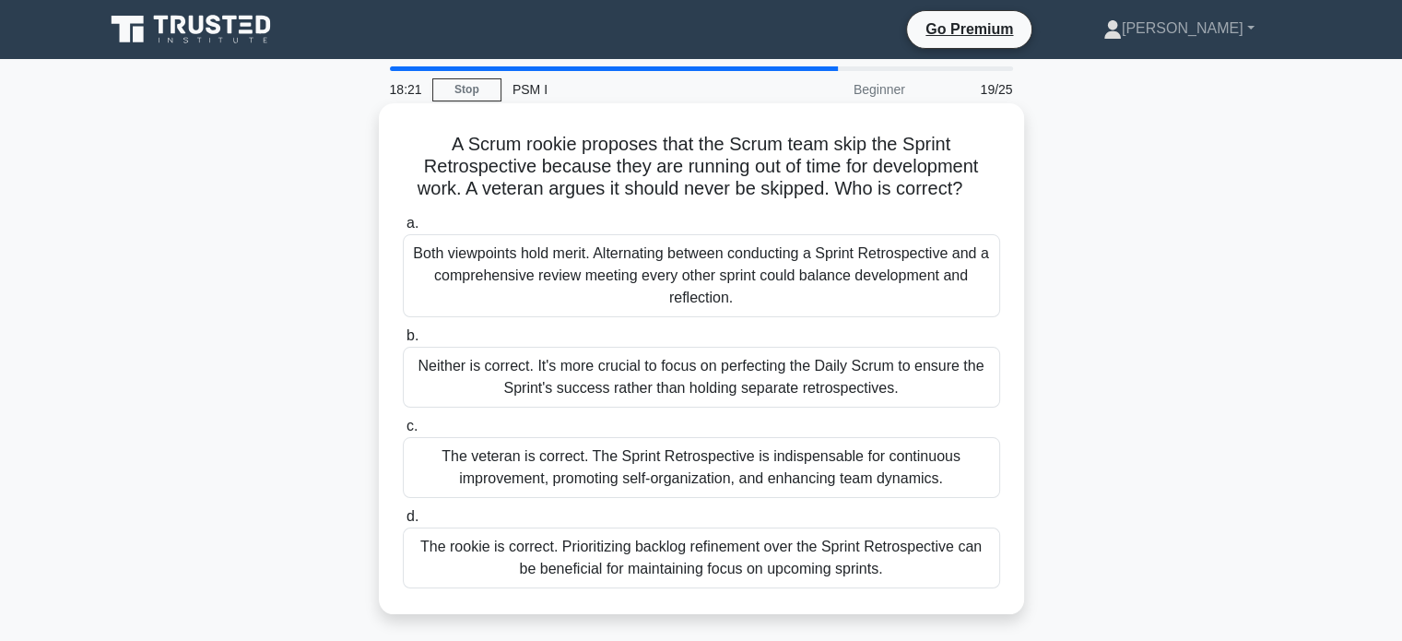
click at [856, 254] on div "Both viewpoints hold merit. Alternating between conducting a Sprint Retrospecti…" at bounding box center [701, 275] width 597 height 83
click at [403, 230] on input "a. Both viewpoints hold merit. Alternating between conducting a Sprint Retrospe…" at bounding box center [403, 224] width 0 height 12
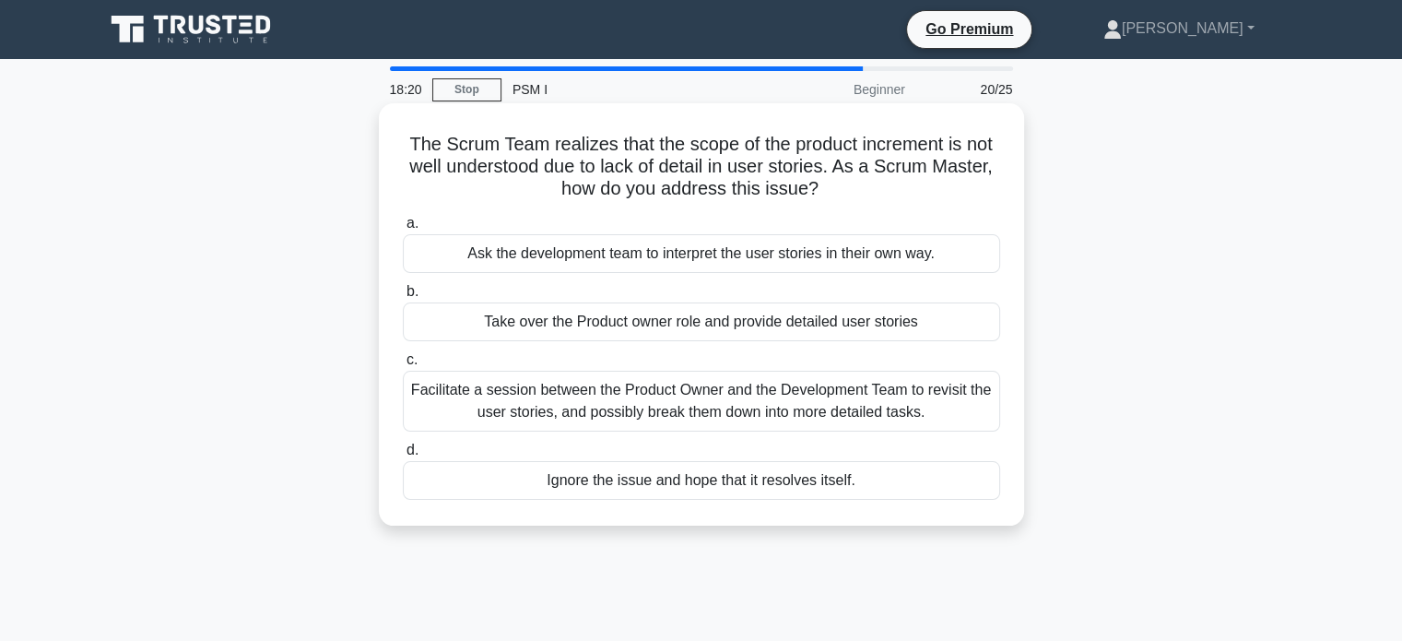
click at [819, 414] on div "Facilitate a session between the Product Owner and the Development Team to revi…" at bounding box center [701, 401] width 597 height 61
click at [403, 366] on input "c. Facilitate a session between the Product Owner and the Development Team to r…" at bounding box center [403, 360] width 0 height 12
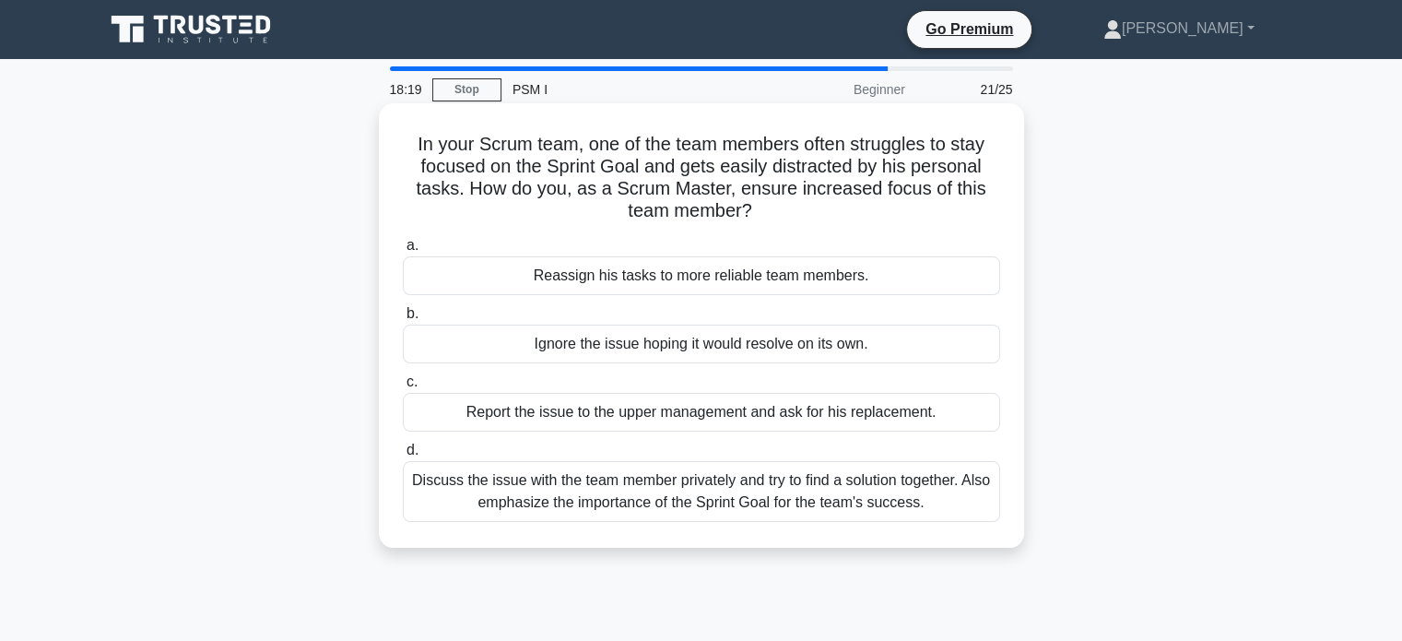
click at [801, 499] on div "Discuss the issue with the team member privately and try to find a solution tog…" at bounding box center [701, 491] width 597 height 61
click at [403, 456] on input "d. Discuss the issue with the team member privately and try to find a solution …" at bounding box center [403, 450] width 0 height 12
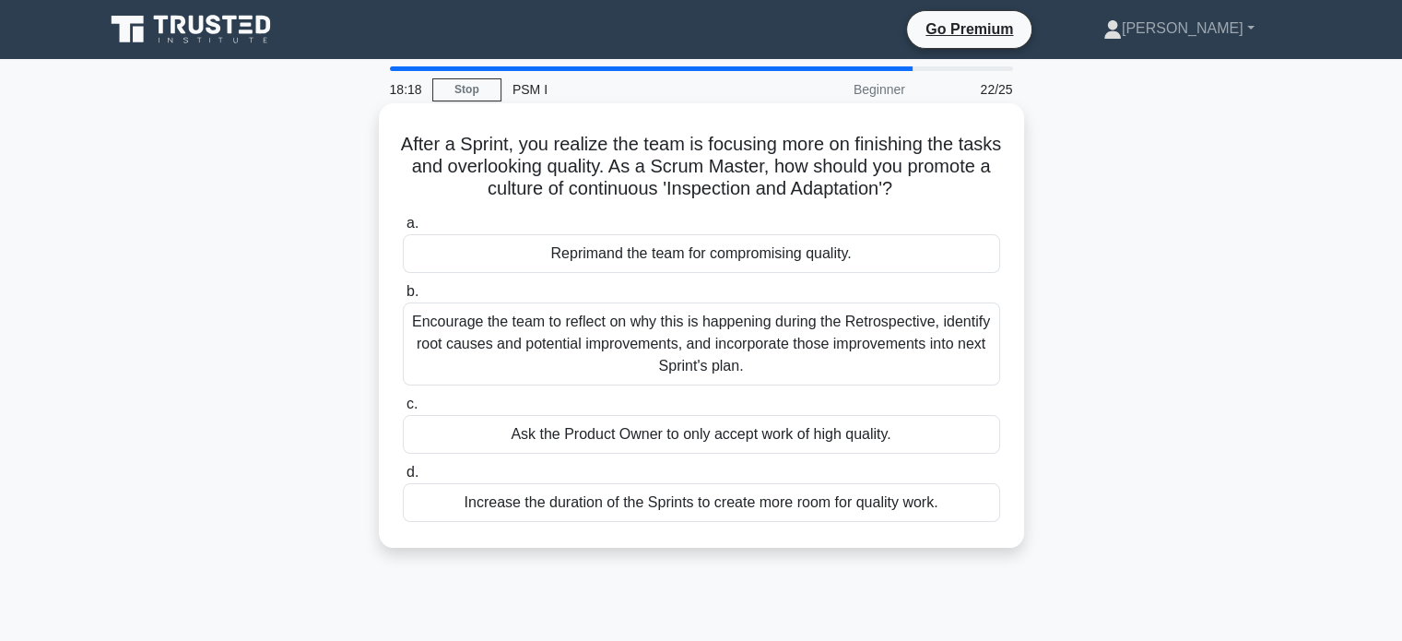
click at [804, 441] on div "Ask the Product Owner to only accept work of high quality." at bounding box center [701, 434] width 597 height 39
click at [403, 410] on input "c. Ask the Product Owner to only accept work of high quality." at bounding box center [403, 404] width 0 height 12
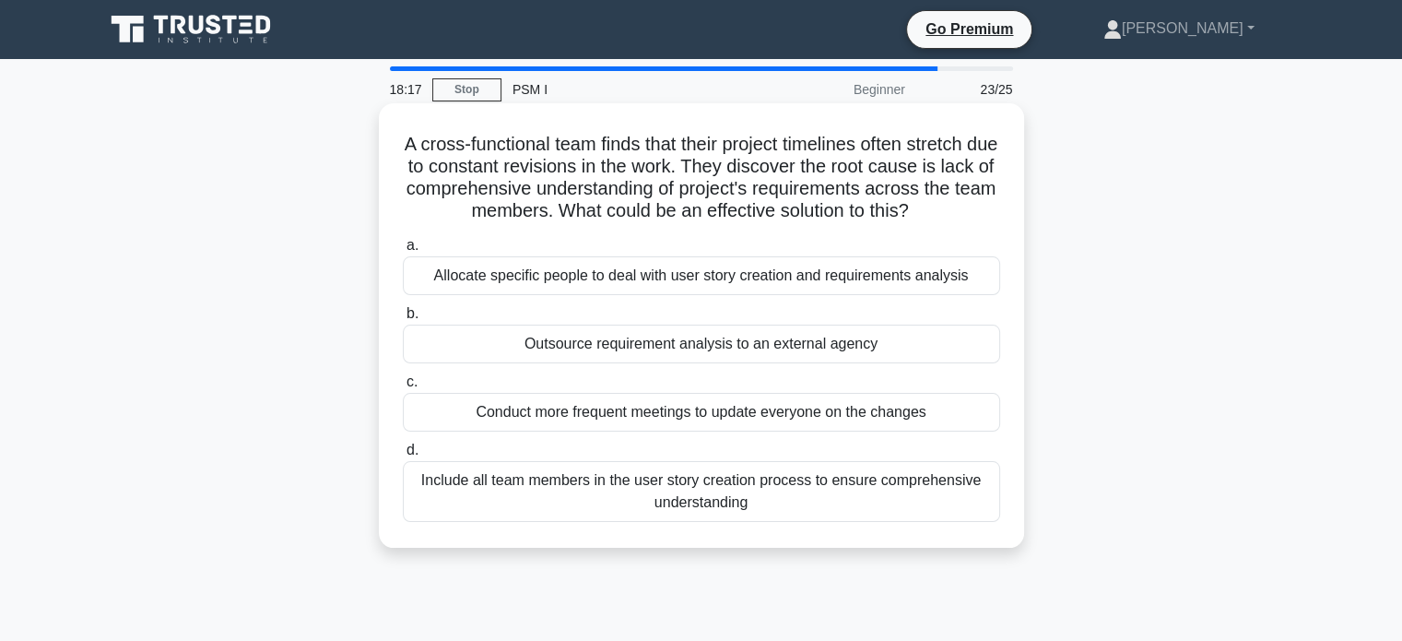
click at [800, 507] on div "Include all team members in the user story creation process to ensure comprehen…" at bounding box center [701, 491] width 597 height 61
click at [403, 456] on input "d. Include all team members in the user story creation process to ensure compre…" at bounding box center [403, 450] width 0 height 12
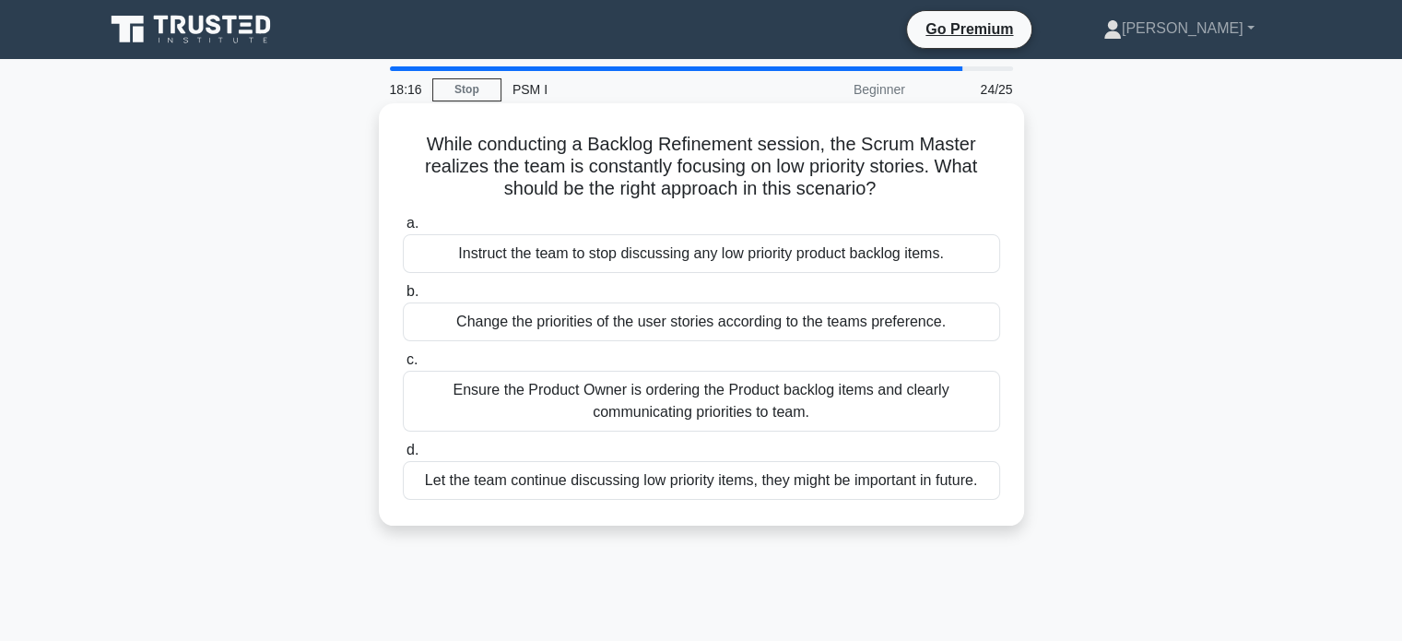
click at [817, 402] on div "Ensure the Product Owner is ordering the Product backlog items and clearly comm…" at bounding box center [701, 401] width 597 height 61
click at [403, 366] on input "c. Ensure the Product Owner is ordering the Product backlog items and clearly c…" at bounding box center [403, 360] width 0 height 12
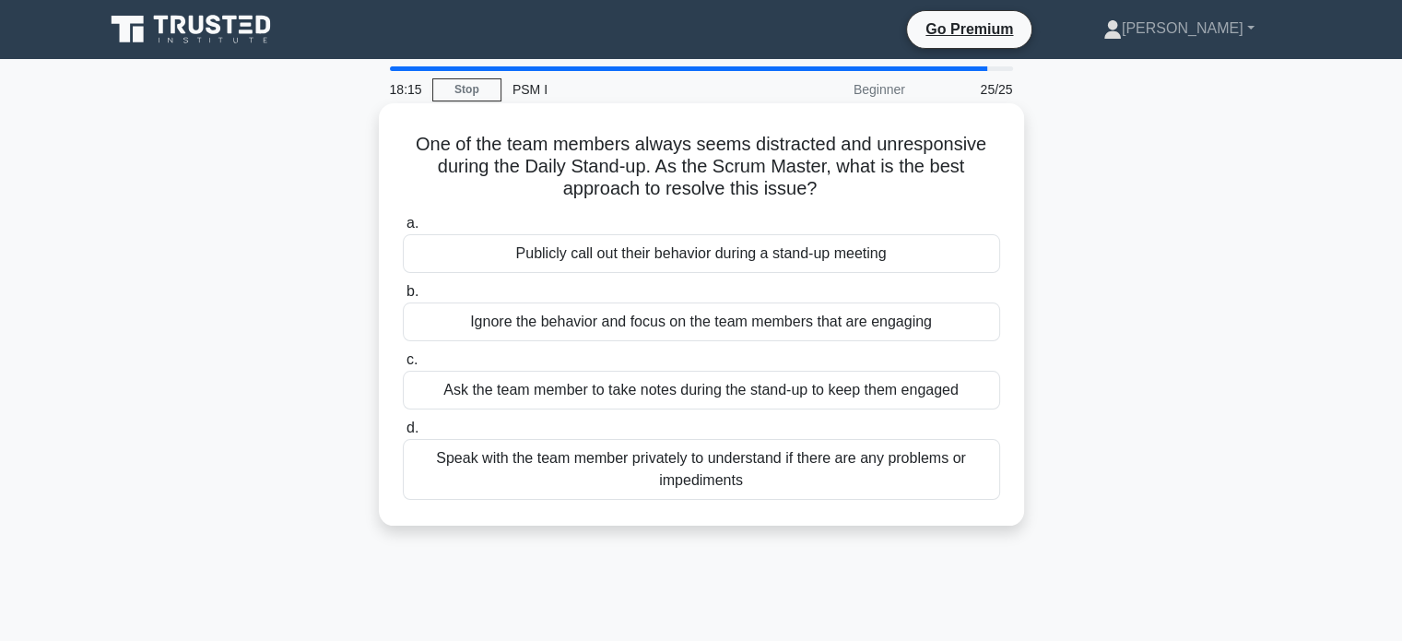
click at [809, 473] on div "Speak with the team member privately to understand if there are any problems or…" at bounding box center [701, 469] width 597 height 61
click at [403, 434] on input "d. Speak with the team member privately to understand if there are any problems…" at bounding box center [403, 428] width 0 height 12
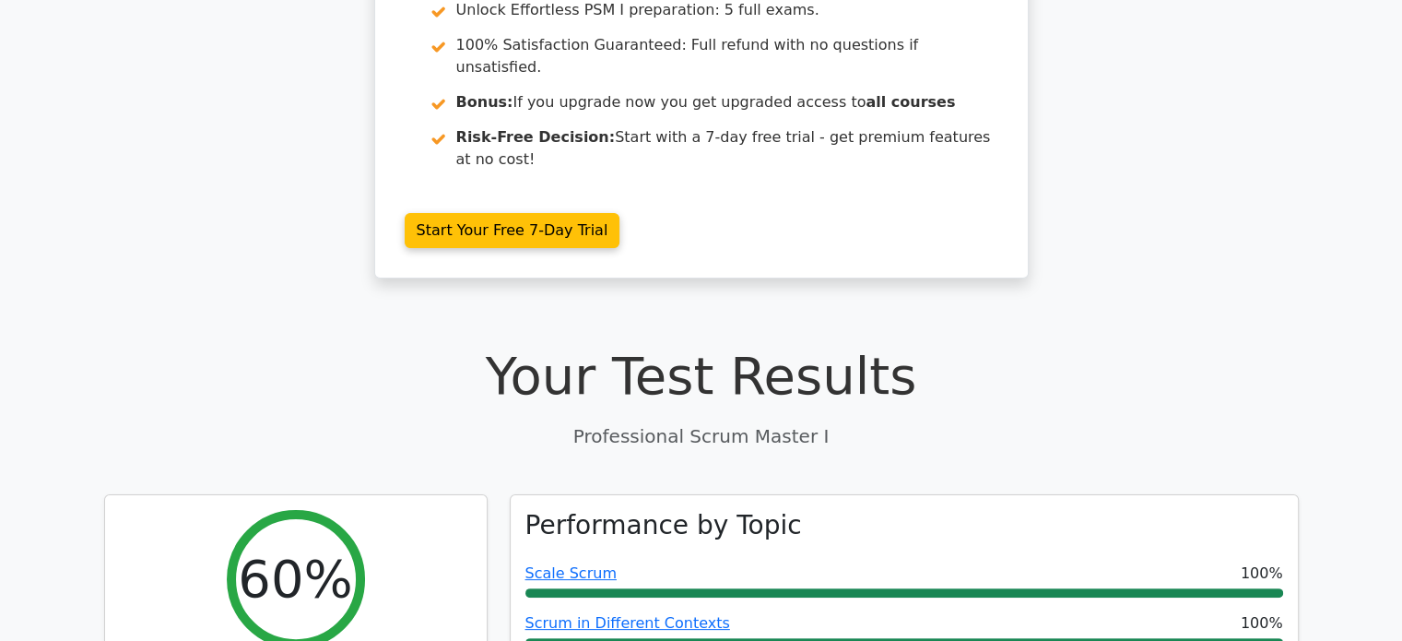
scroll to position [324, 0]
